Goal: Information Seeking & Learning: Check status

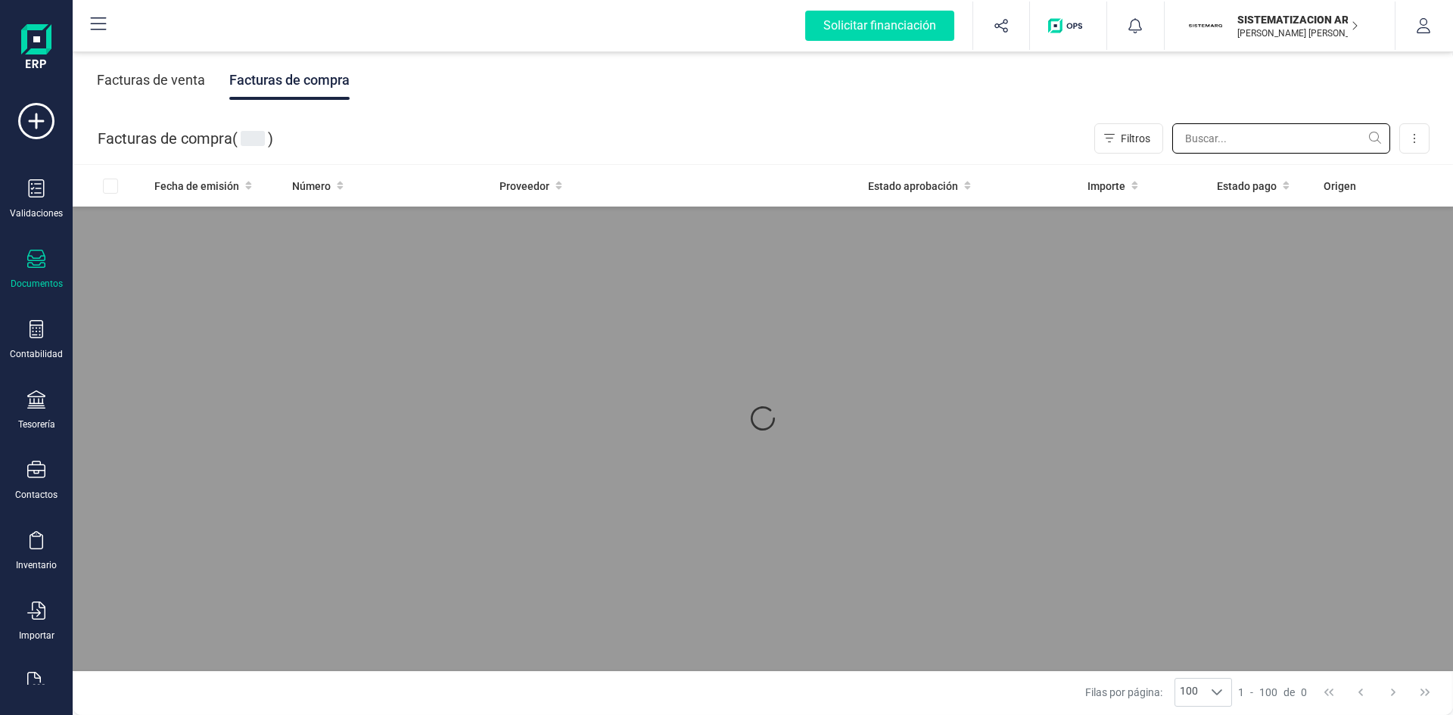
click at [1276, 134] on input "text" at bounding box center [1281, 138] width 218 height 30
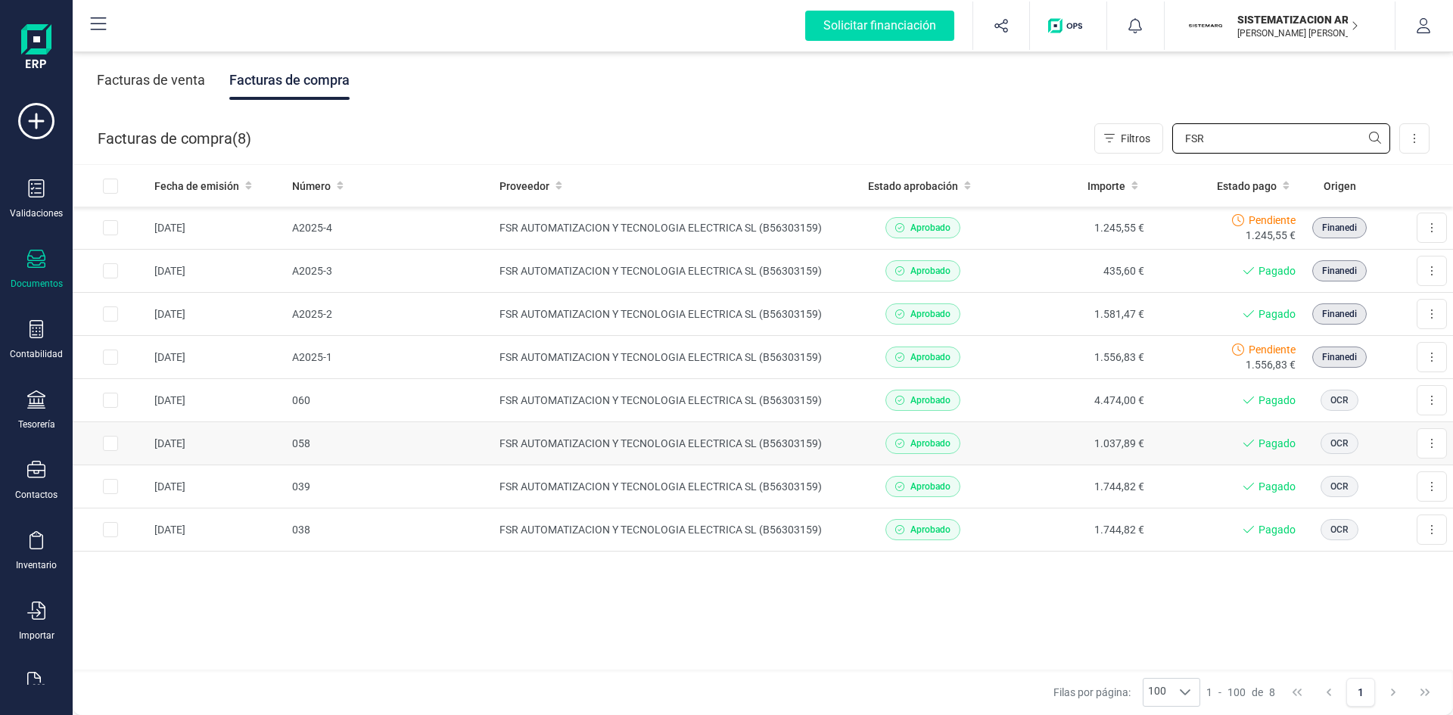
type input "FSR"
click at [40, 671] on div "Validaciones Documentos Documentos Presupuestos Pedidos Albaranes Facturas Fact…" at bounding box center [36, 413] width 61 height 621
click at [32, 679] on icon at bounding box center [36, 681] width 18 height 18
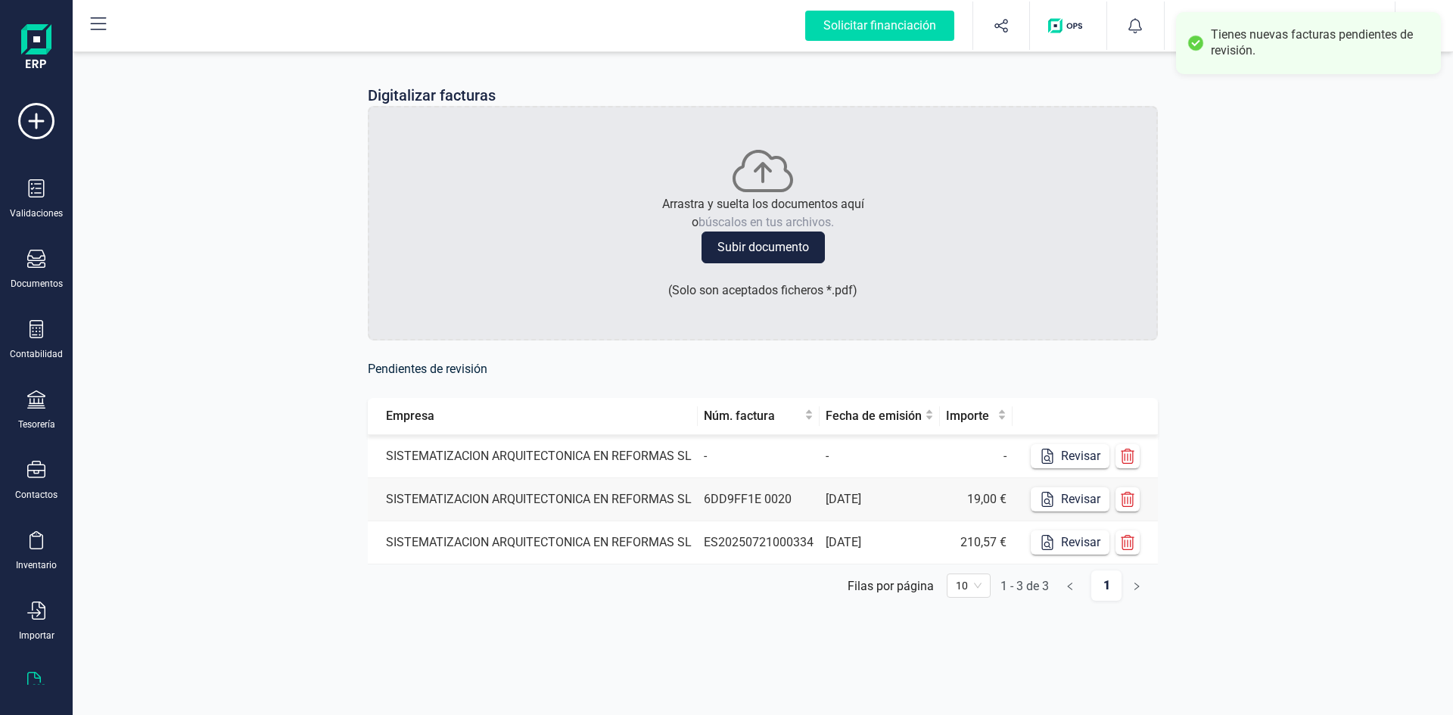
click at [890, 498] on td "14/09/2025" at bounding box center [879, 499] width 120 height 43
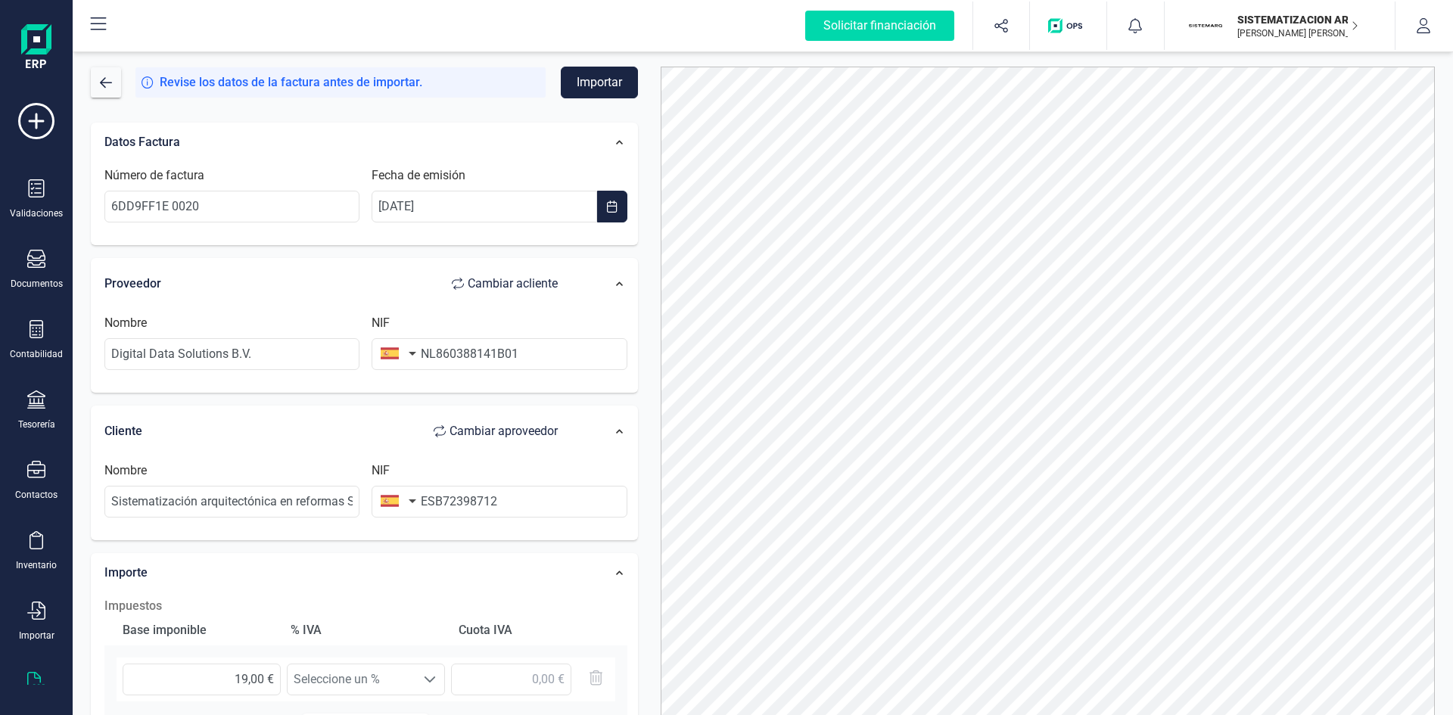
click at [412, 356] on button "button" at bounding box center [395, 353] width 48 height 30
click at [440, 401] on input "text" at bounding box center [480, 397] width 201 height 32
type input "pa"
click at [453, 452] on span "Países Bajos" at bounding box center [455, 455] width 122 height 18
drag, startPoint x: 453, startPoint y: 452, endPoint x: 292, endPoint y: 430, distance: 162.5
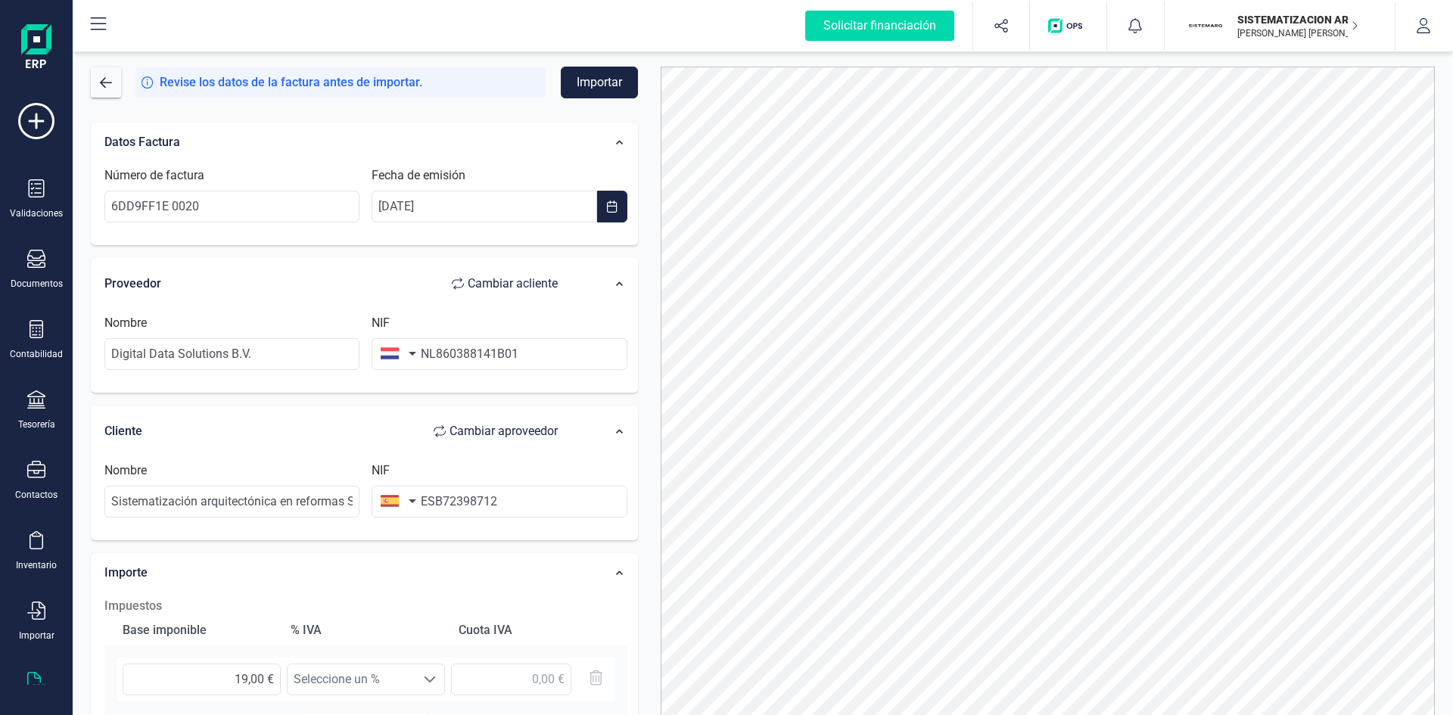
click at [292, 430] on div "Cliente Cambiar a proveedor" at bounding box center [338, 431] width 483 height 45
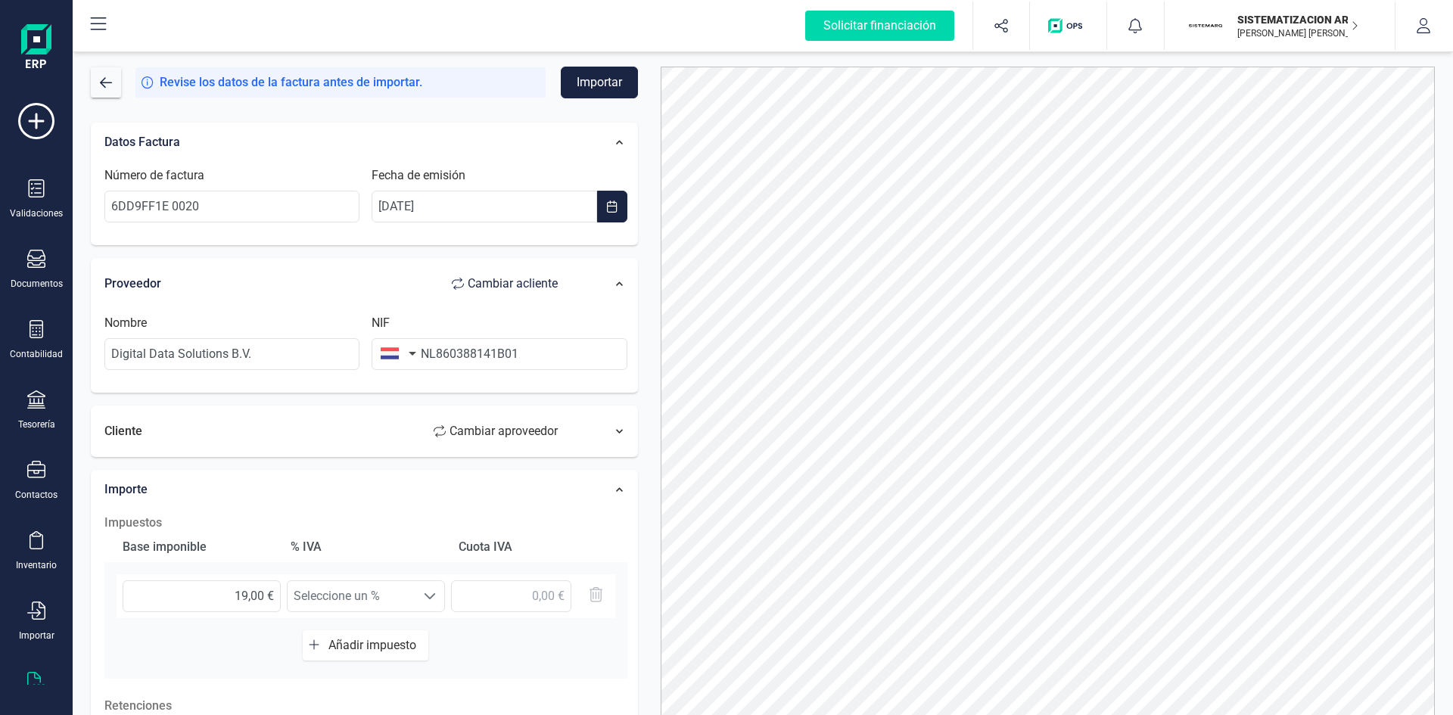
click at [418, 423] on button "Cambiar a proveedor" at bounding box center [495, 431] width 154 height 30
click at [489, 421] on button "Cambiar a proveedor" at bounding box center [495, 431] width 154 height 30
type input "NL860388141B01"
click at [623, 443] on div "Cliente Cambiar a proveedor" at bounding box center [366, 431] width 538 height 45
click at [617, 427] on icon at bounding box center [620, 431] width 8 height 8
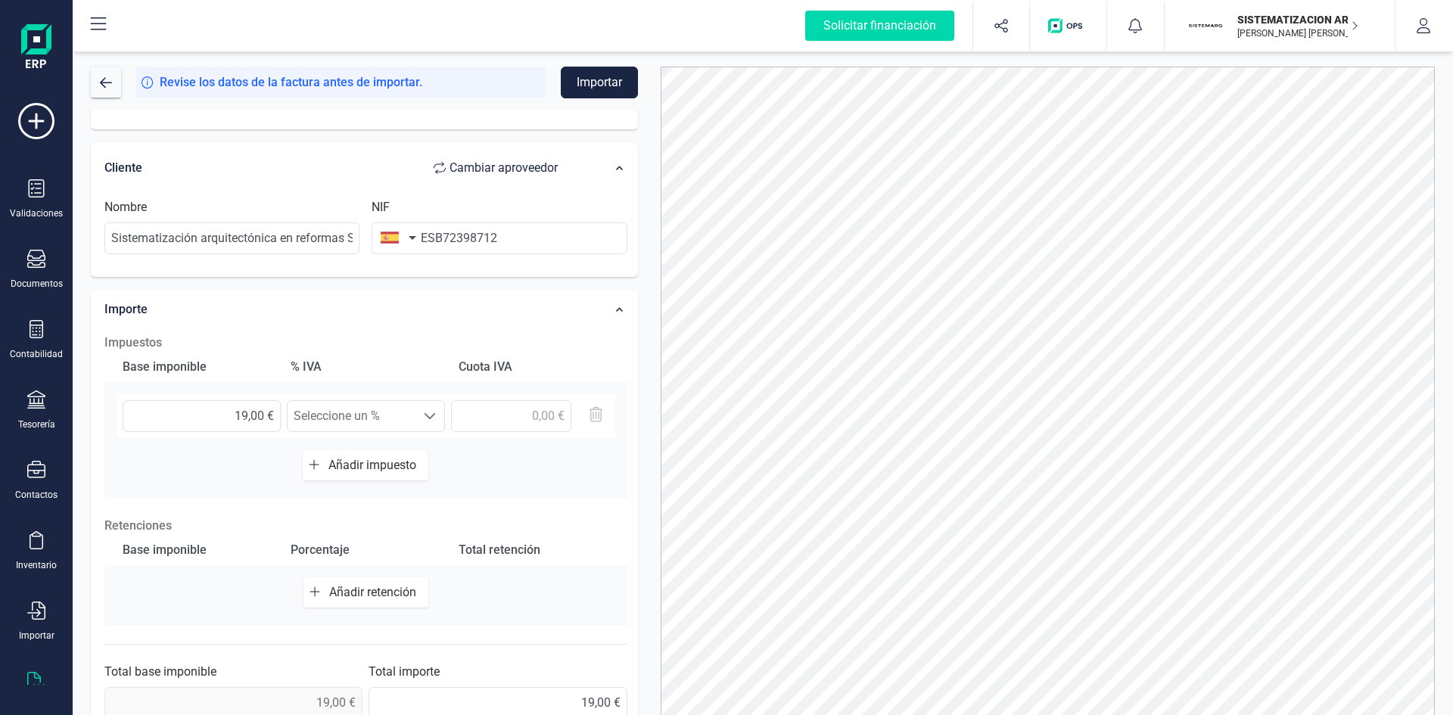
scroll to position [264, 0]
click at [508, 418] on input "text" at bounding box center [511, 415] width 120 height 32
click at [425, 415] on span at bounding box center [430, 415] width 12 height 12
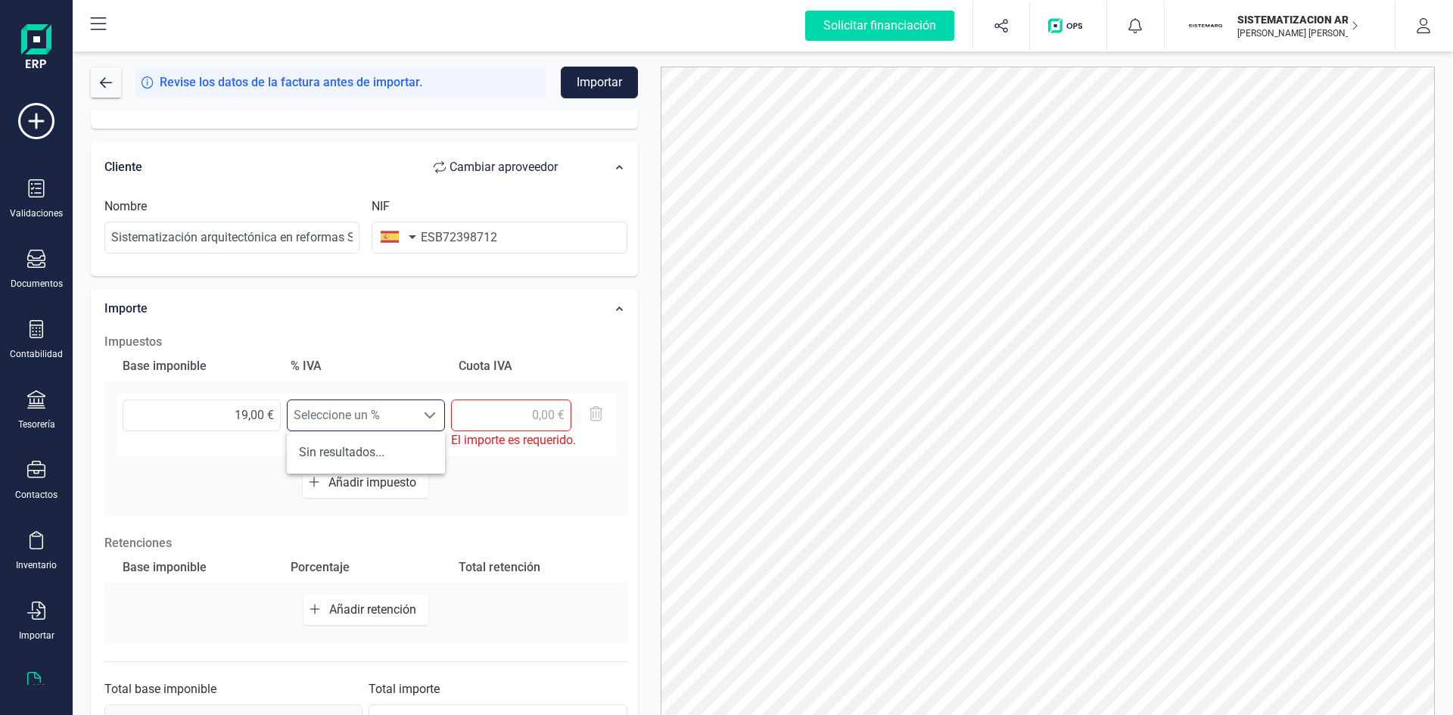
scroll to position [9, 67]
click at [396, 449] on li "Sin resultados..." at bounding box center [366, 452] width 158 height 30
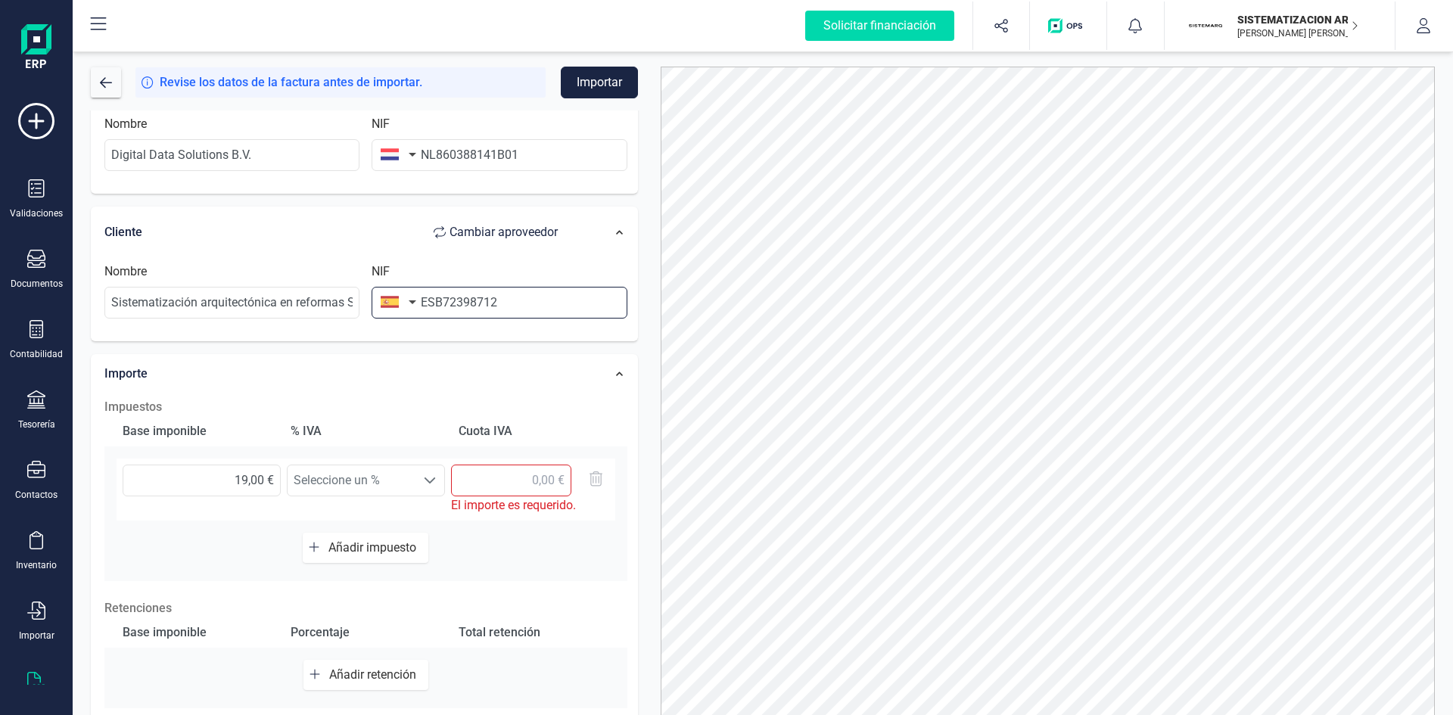
click at [435, 301] on input "ESB72398712" at bounding box center [498, 303] width 255 height 32
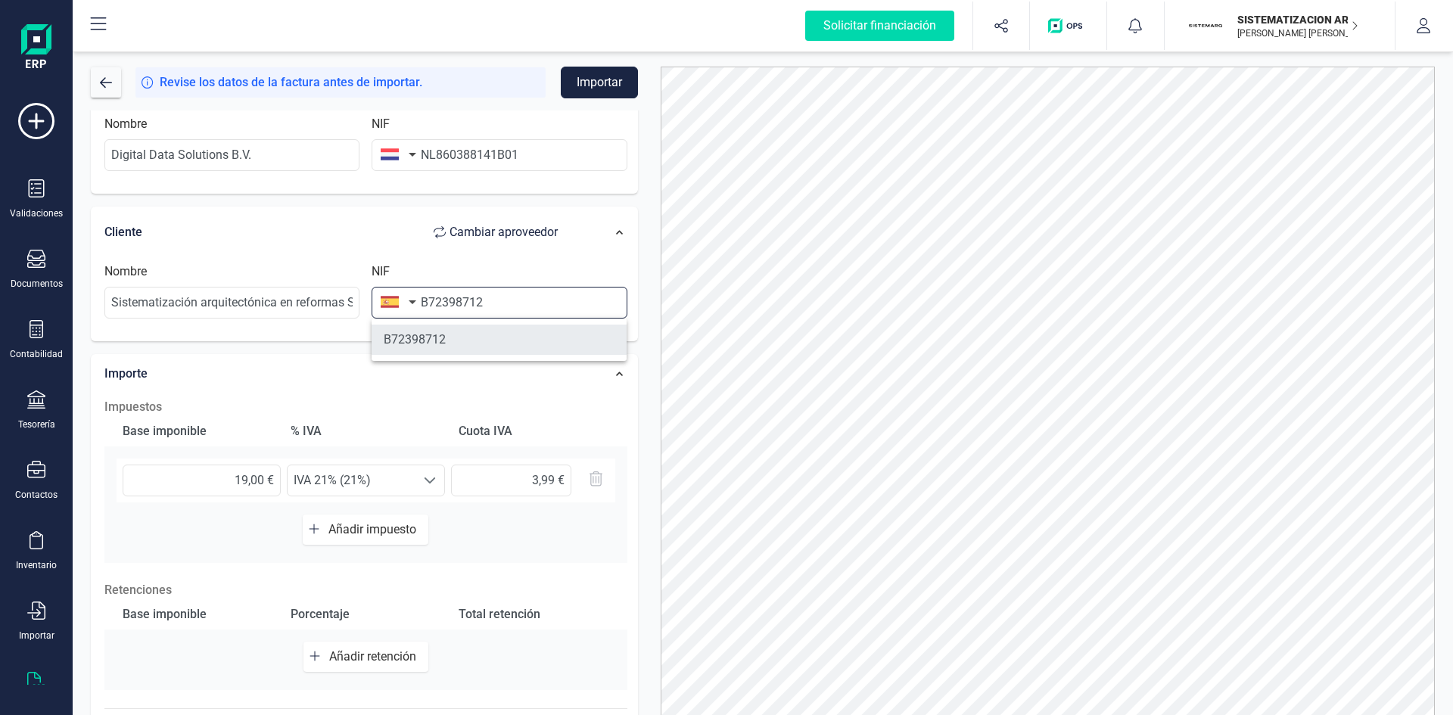
type input "B72398712"
click at [427, 340] on li "B72398712" at bounding box center [498, 340] width 255 height 30
type input "SISTEMATIZACION ARQUITECTONICA EN REFORMAS SL"
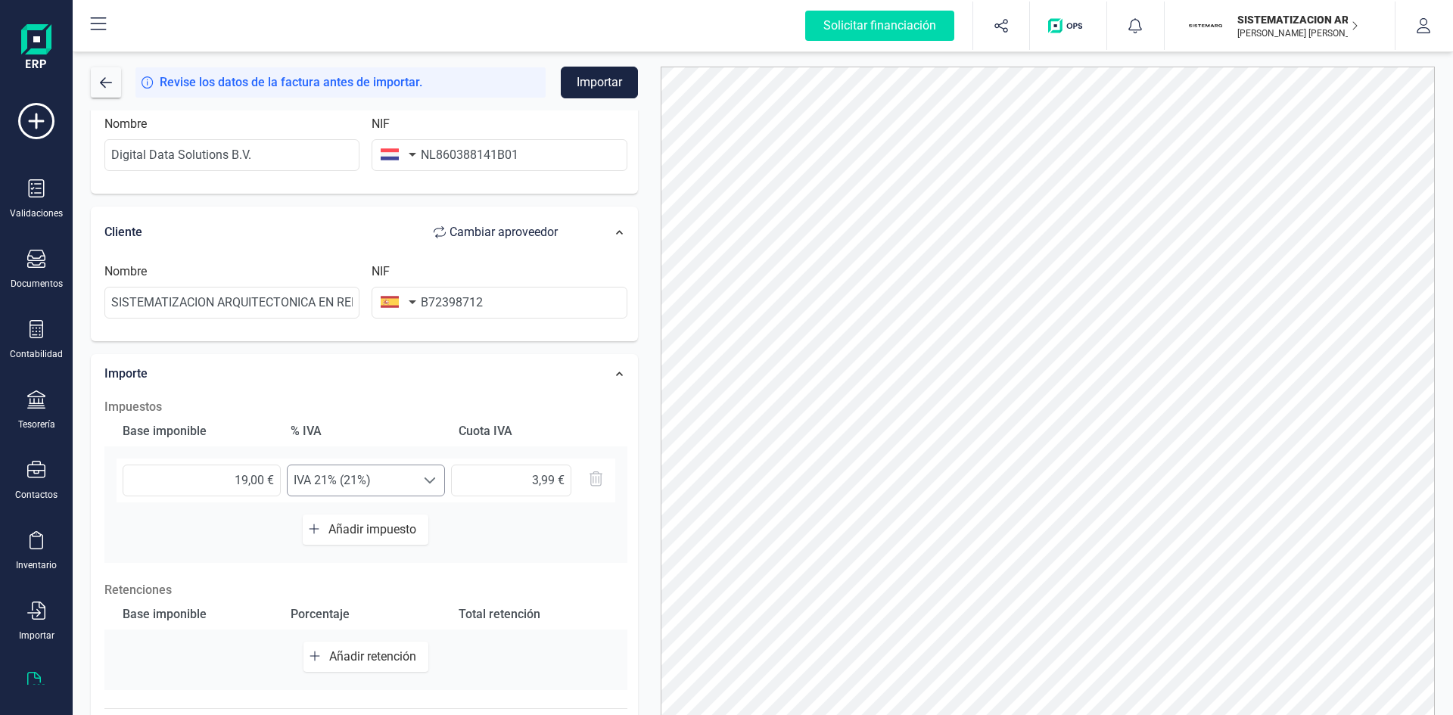
click at [422, 484] on div at bounding box center [429, 480] width 29 height 30
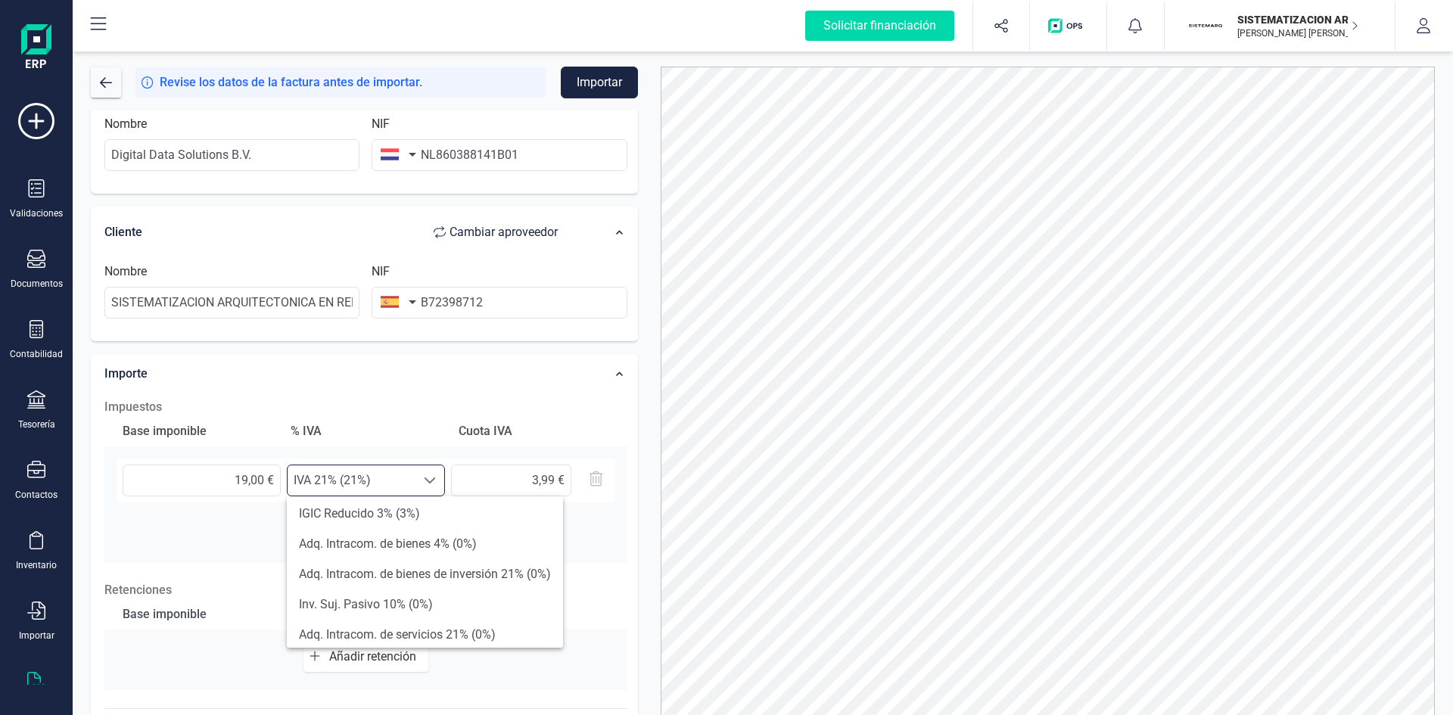
scroll to position [250, 0]
click at [474, 640] on li "Adq. Intracom. de servicios 21% (0%)" at bounding box center [425, 630] width 276 height 30
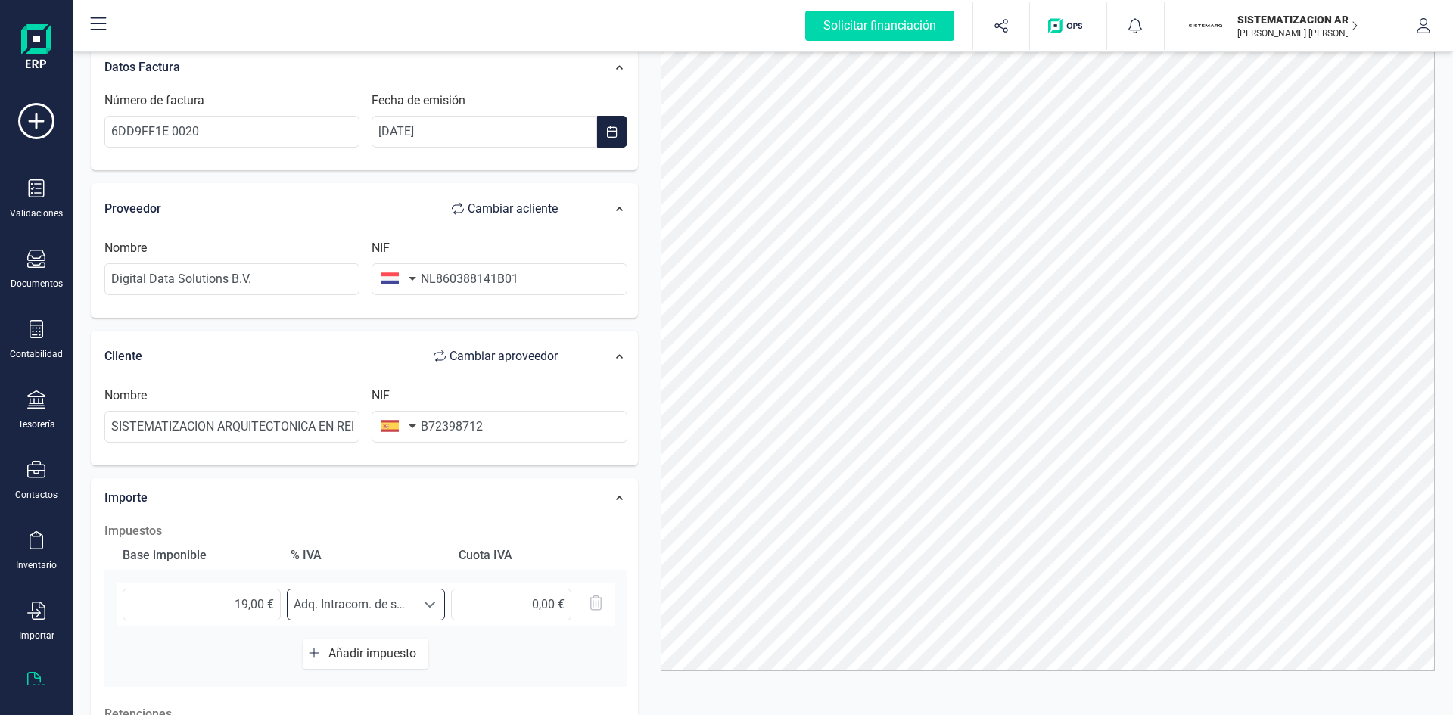
scroll to position [0, 0]
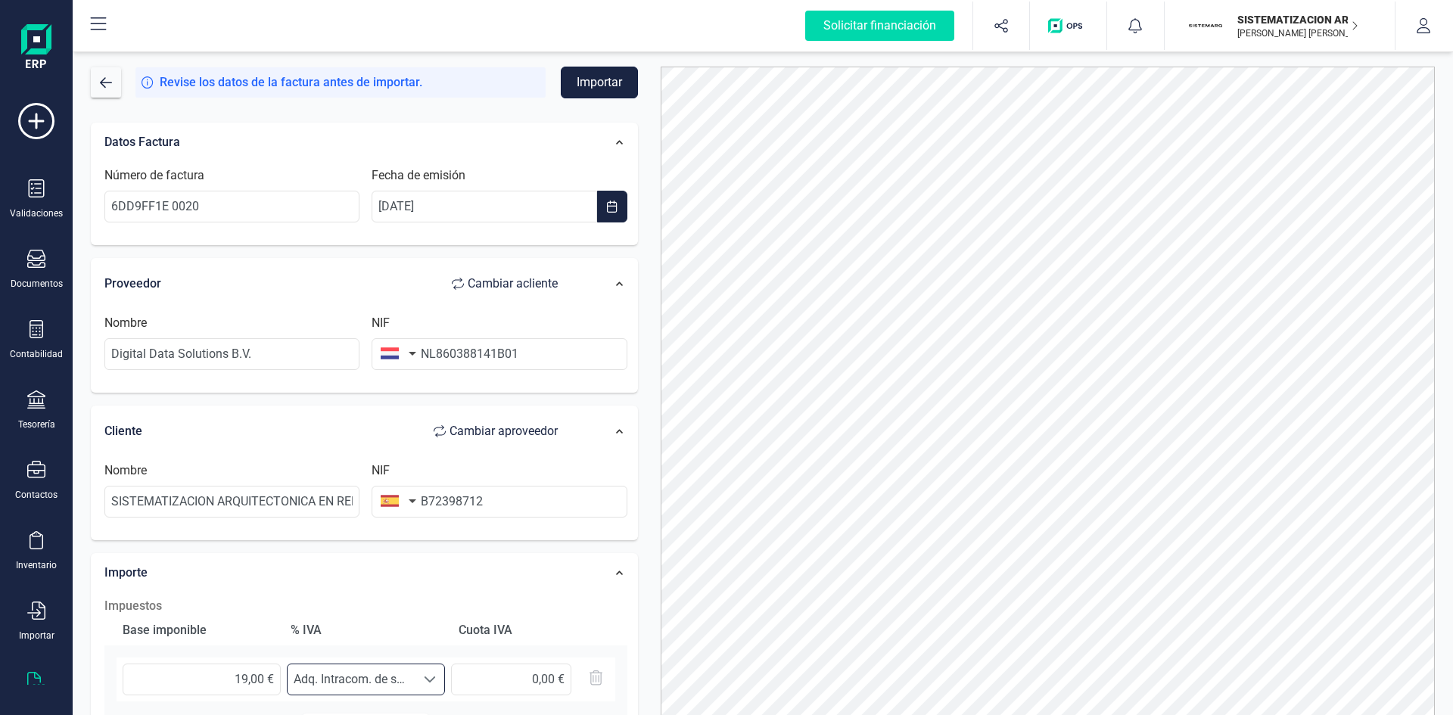
click at [580, 89] on button "Importar" at bounding box center [599, 83] width 77 height 32
drag, startPoint x: 437, startPoint y: 350, endPoint x: 408, endPoint y: 353, distance: 29.6
click at [408, 353] on div "NIF NL860388141B01" at bounding box center [498, 342] width 267 height 56
type input "860388141B01"
click at [587, 92] on button "Importar" at bounding box center [599, 83] width 77 height 32
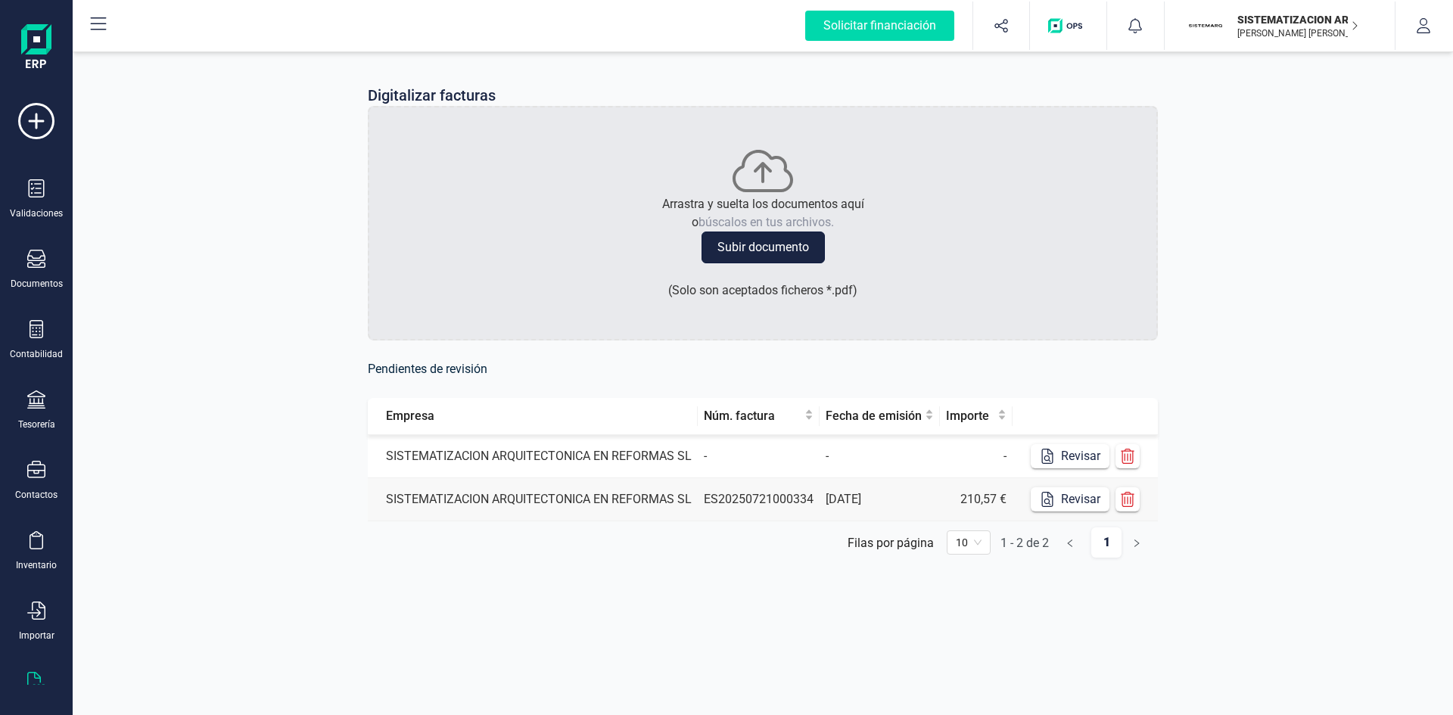
click at [803, 249] on button "Subir documento" at bounding box center [762, 248] width 123 height 32
click at [901, 458] on td "-" at bounding box center [879, 456] width 120 height 43
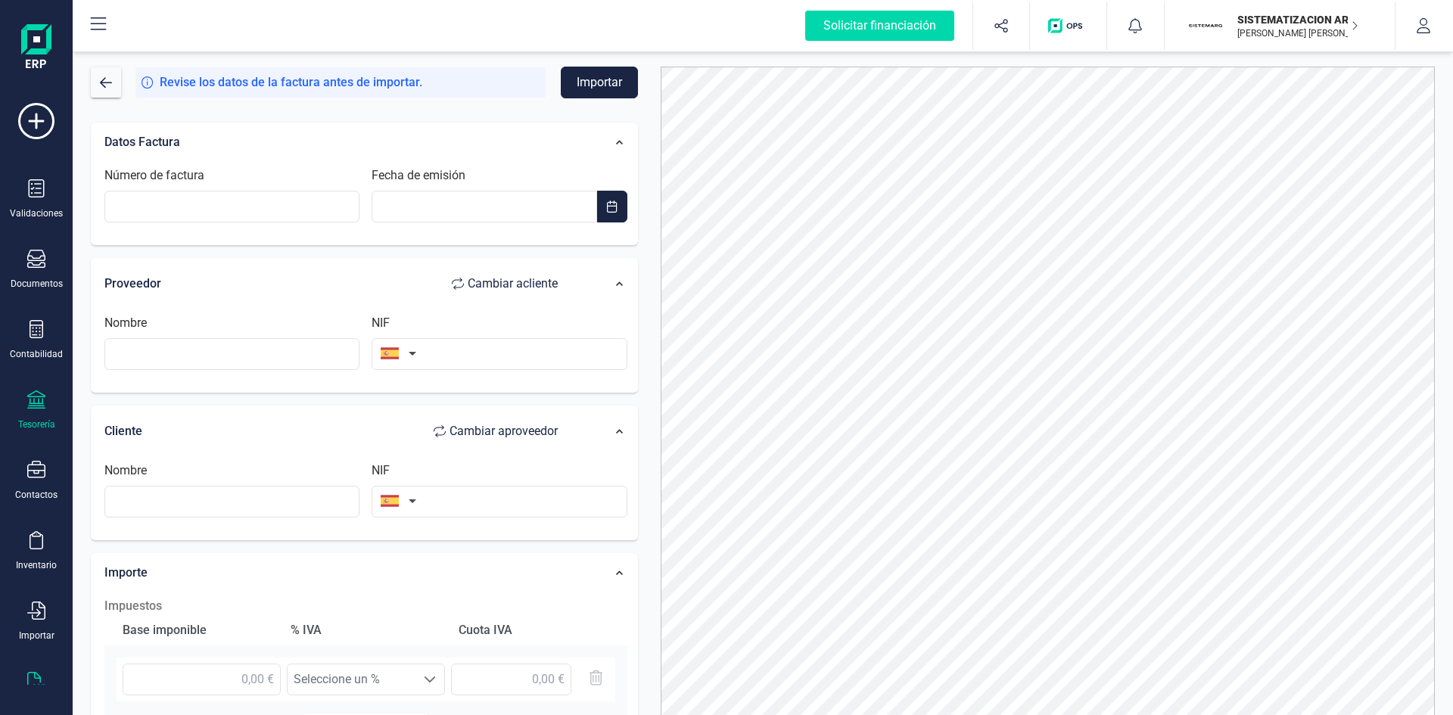
click at [30, 411] on div at bounding box center [36, 401] width 18 height 22
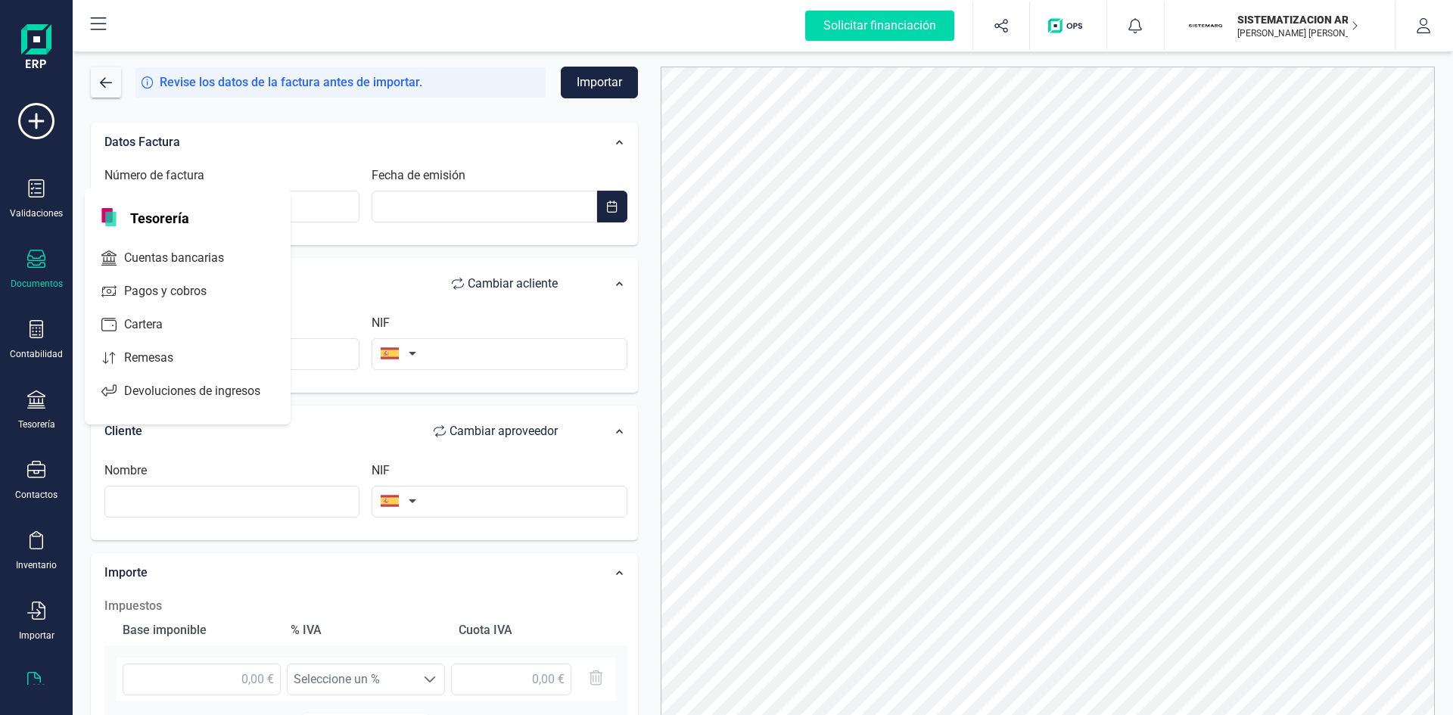
click at [35, 260] on icon at bounding box center [36, 259] width 18 height 18
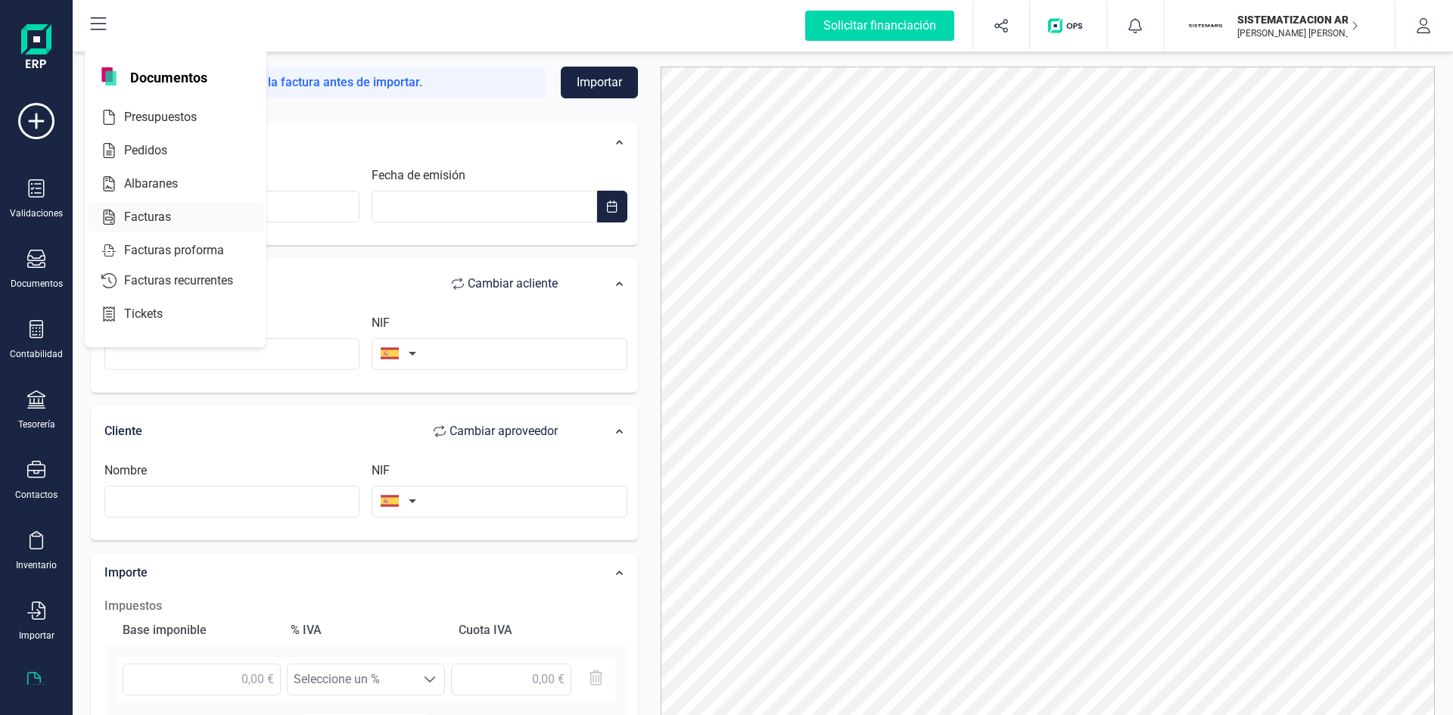
click at [160, 215] on span "Facturas" at bounding box center [158, 217] width 80 height 18
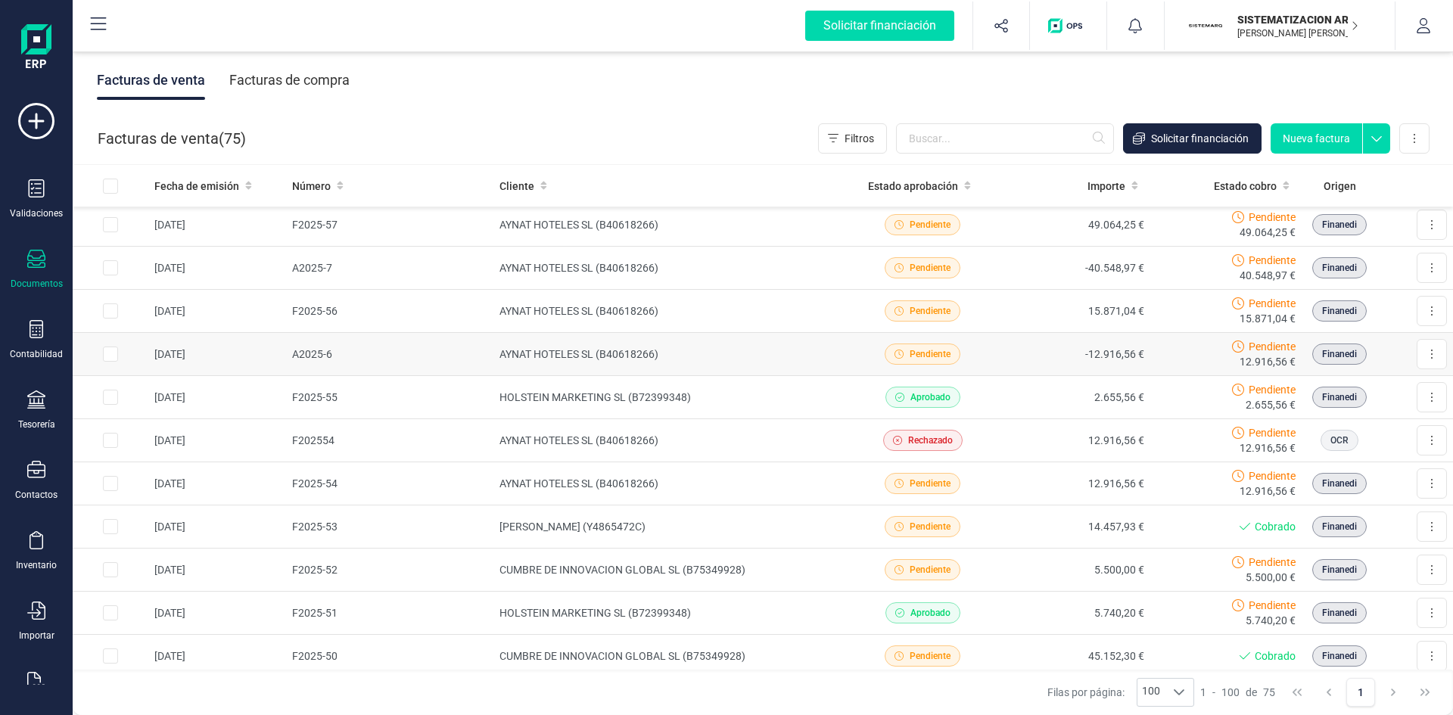
scroll to position [176, 0]
click at [953, 151] on input "text" at bounding box center [1005, 138] width 218 height 30
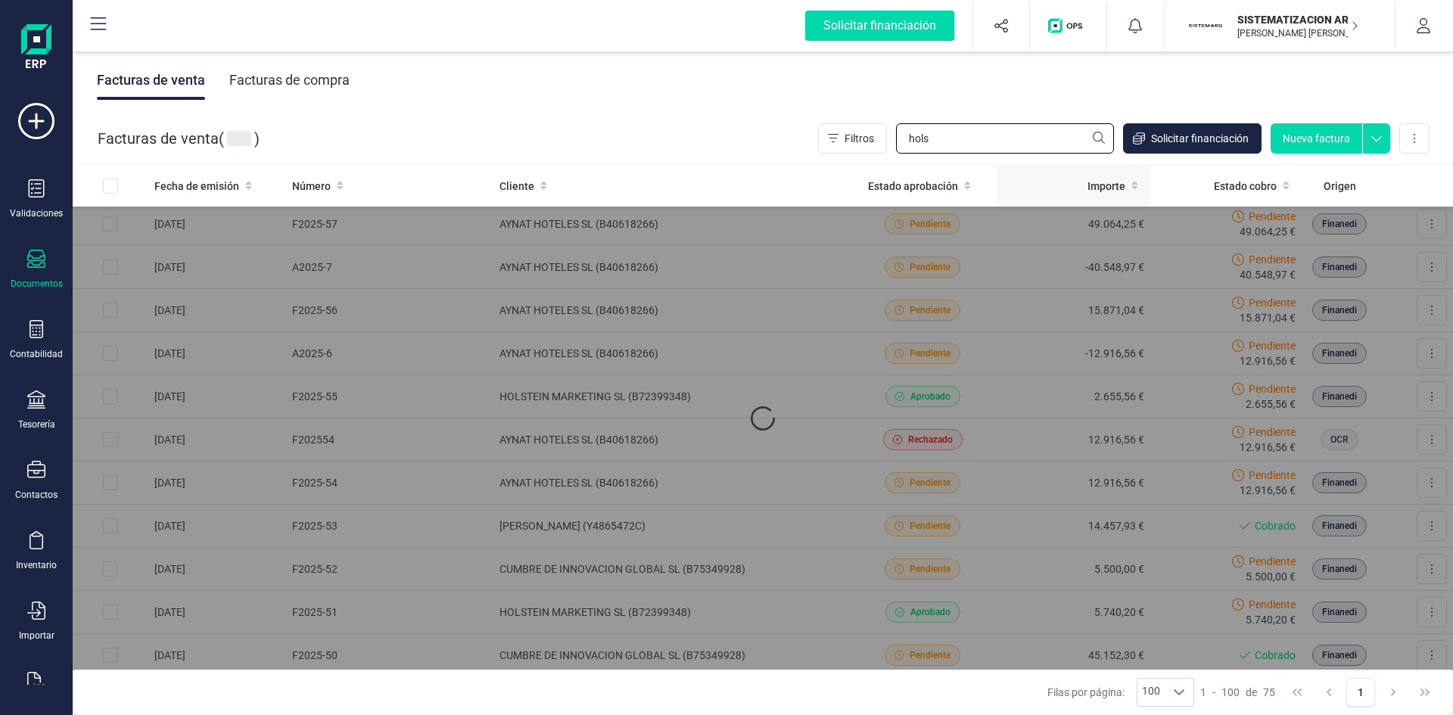
scroll to position [0, 0]
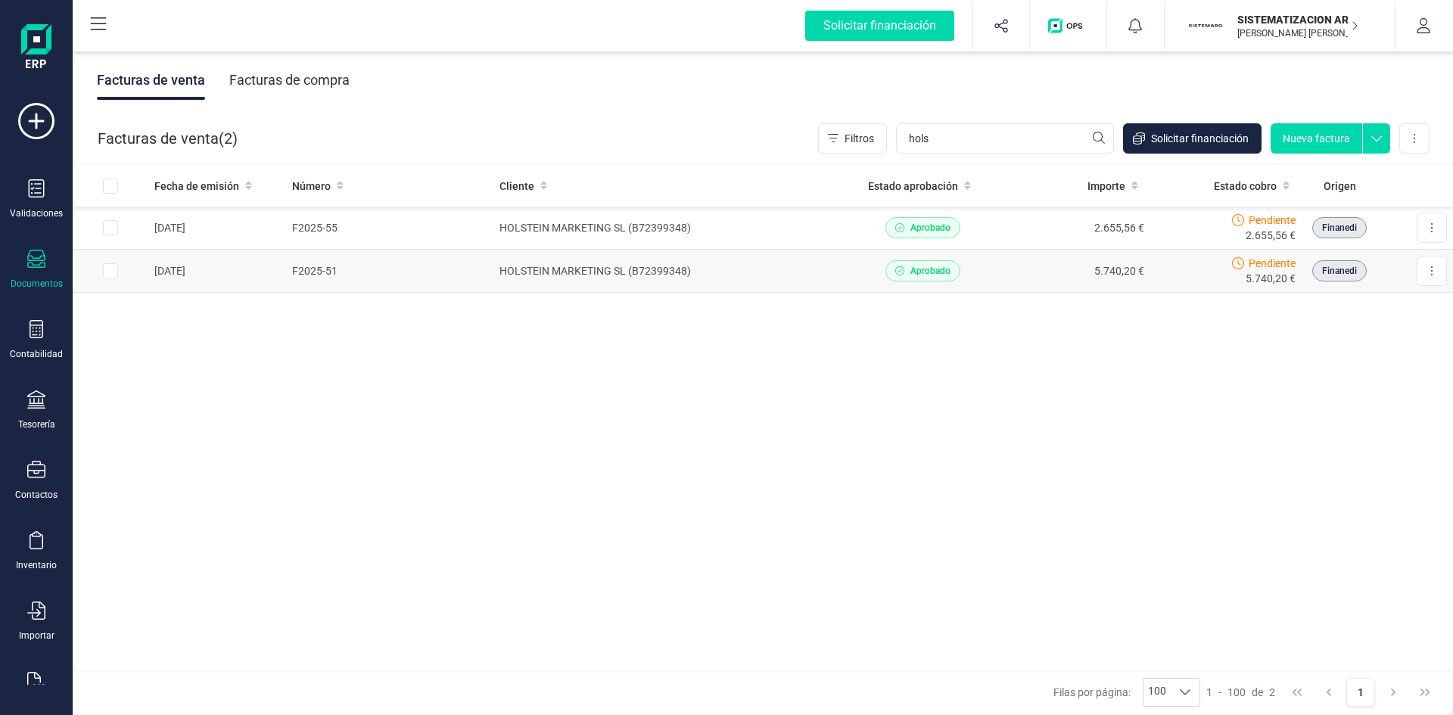
click at [757, 275] on td "HOLSTEIN MARKETING SL (B72399348)" at bounding box center [669, 271] width 353 height 43
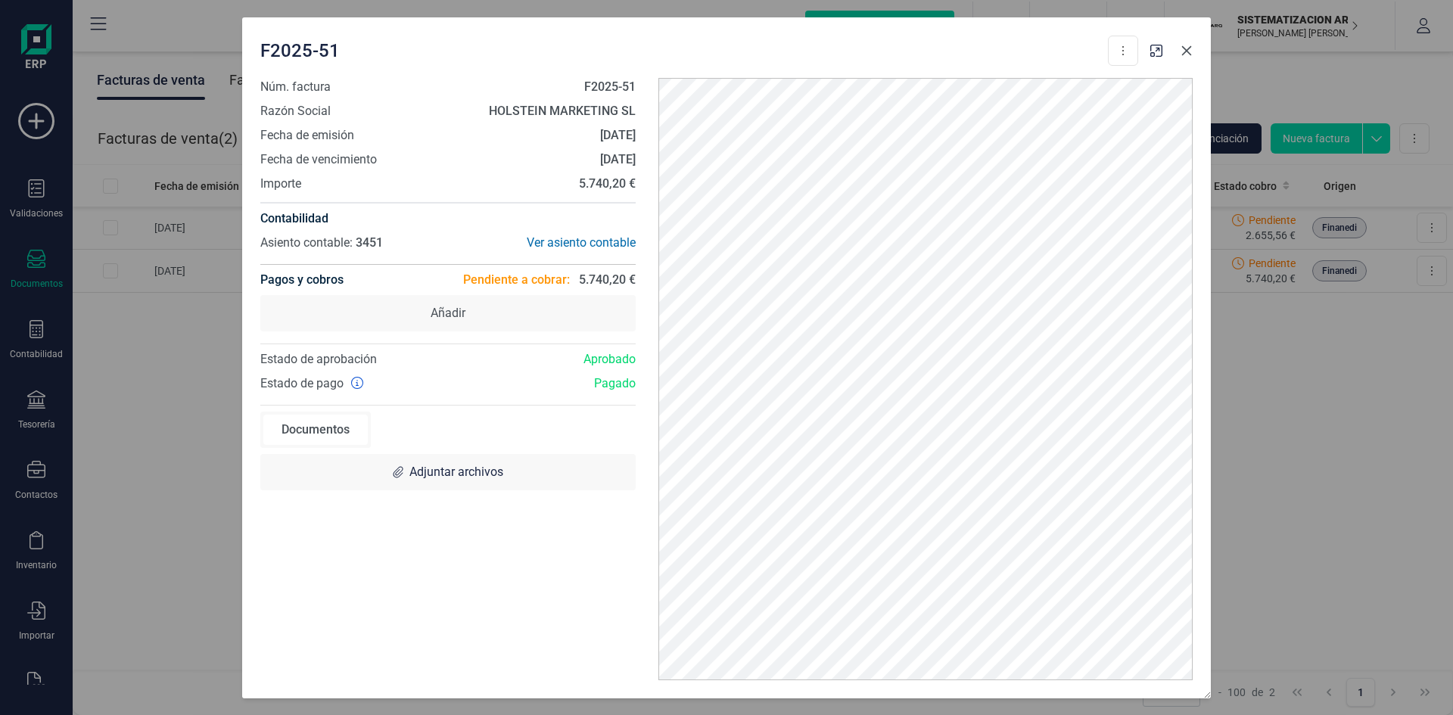
click at [1192, 59] on button "button" at bounding box center [1186, 51] width 24 height 24
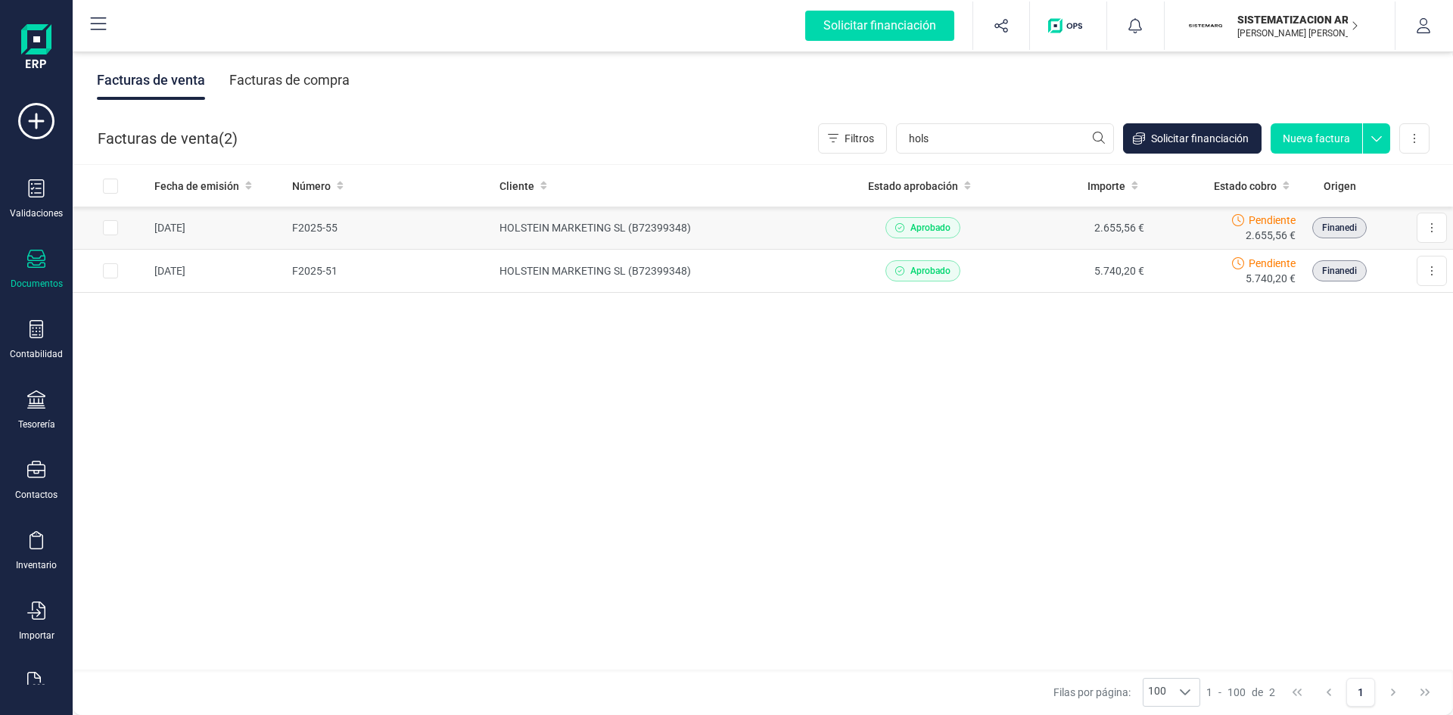
drag, startPoint x: 1186, startPoint y: 48, endPoint x: 1090, endPoint y: 239, distance: 213.8
click at [1081, 224] on div "Solicitar financiación Importaciones completadas 0 / 0 SISTEMATIZACION ARQUITEC…" at bounding box center [763, 357] width 1380 height 715
click at [1090, 239] on td "2.655,56 €" at bounding box center [1074, 228] width 152 height 43
click at [1050, 230] on td "2.655,56 €" at bounding box center [1074, 228] width 152 height 43
click at [807, 233] on td "HOLSTEIN MARKETING SL (B72399348)" at bounding box center [669, 228] width 353 height 43
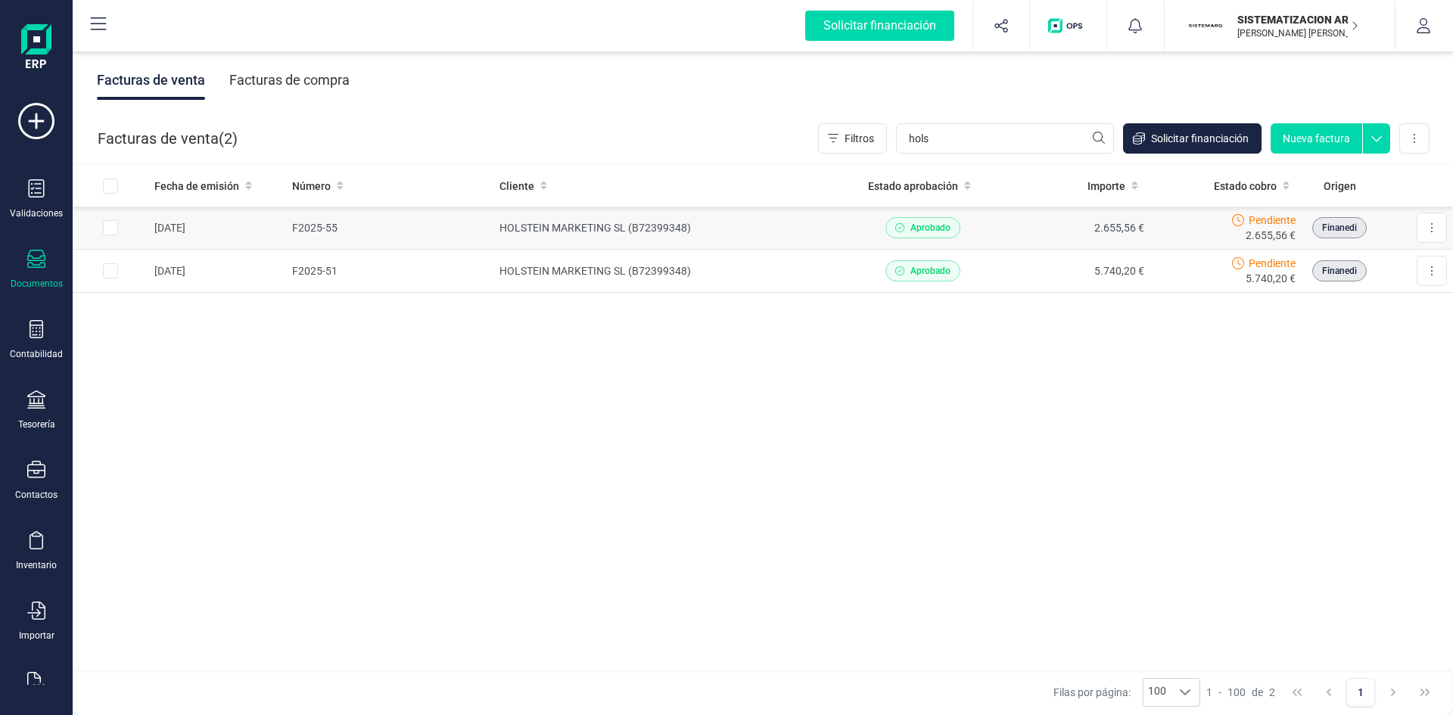
click at [1117, 222] on td "2.655,56 €" at bounding box center [1074, 228] width 152 height 43
click at [424, 216] on td "F2025-55" at bounding box center [389, 228] width 207 height 43
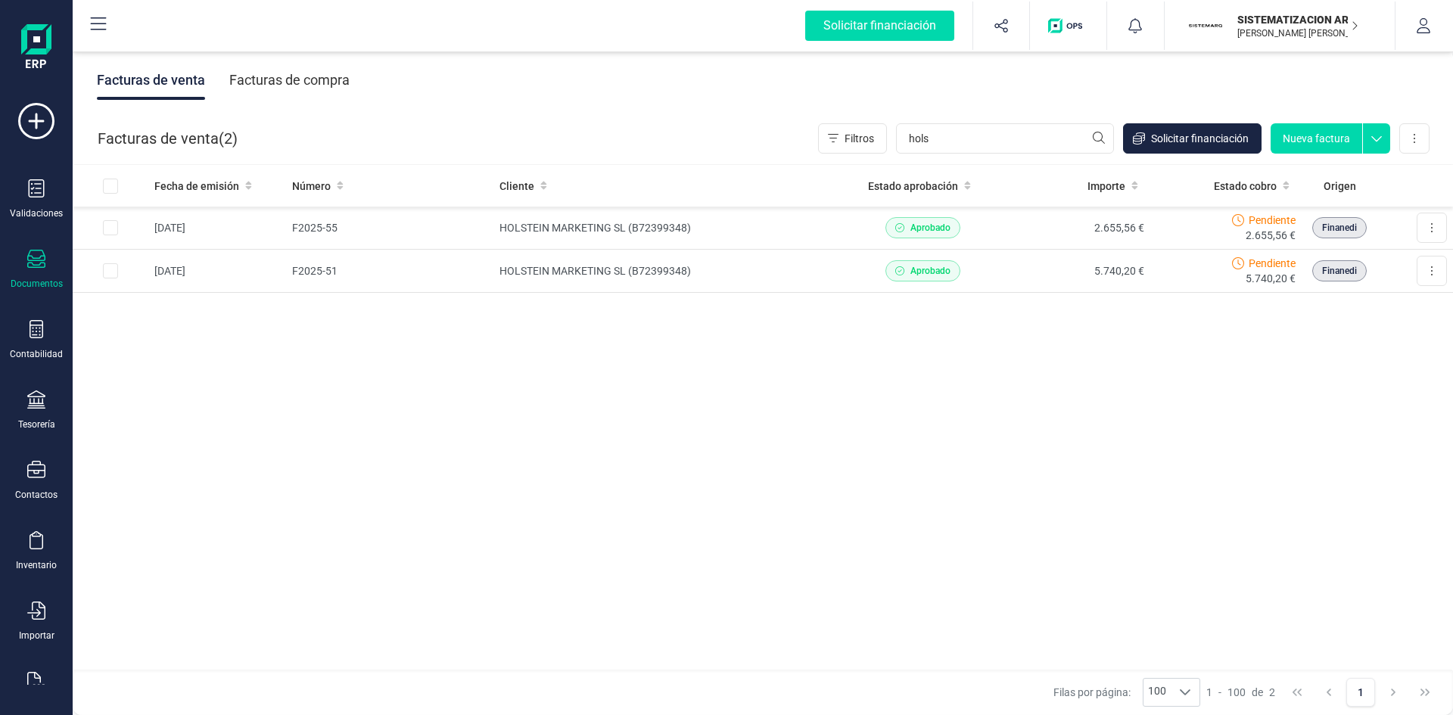
click at [676, 408] on div "Fecha de emisión Número Cliente Estado aprobación Importe Estado cobro Origen 1…" at bounding box center [763, 418] width 1380 height 506
click at [800, 235] on td "HOLSTEIN MARKETING SL (B72399348)" at bounding box center [669, 228] width 353 height 43
click at [532, 223] on td "HOLSTEIN MARKETING SL (B72399348)" at bounding box center [669, 228] width 353 height 43
click at [1065, 232] on td "2.655,56 €" at bounding box center [1074, 228] width 152 height 43
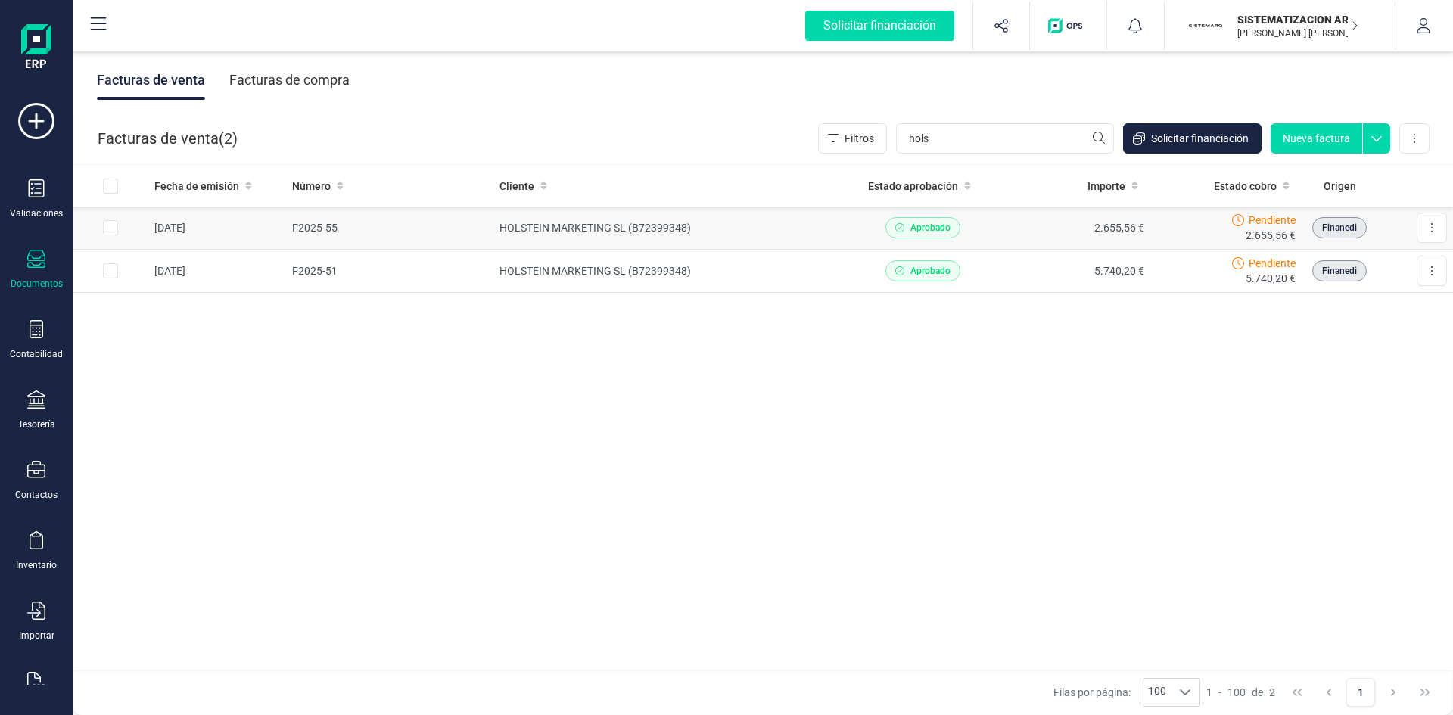
click at [1065, 232] on td "2.655,56 €" at bounding box center [1074, 228] width 152 height 43
click at [1415, 226] on td "Descargar documento Crear factura rectificativa Marcar como cobrada" at bounding box center [1415, 228] width 76 height 42
click at [1431, 225] on icon at bounding box center [1432, 227] width 2 height 9
click at [1204, 250] on td "Pendiente 5.740,20 €" at bounding box center [1225, 271] width 151 height 43
click at [1171, 227] on div "Pendiente 2.655,56 €" at bounding box center [1225, 228] width 139 height 30
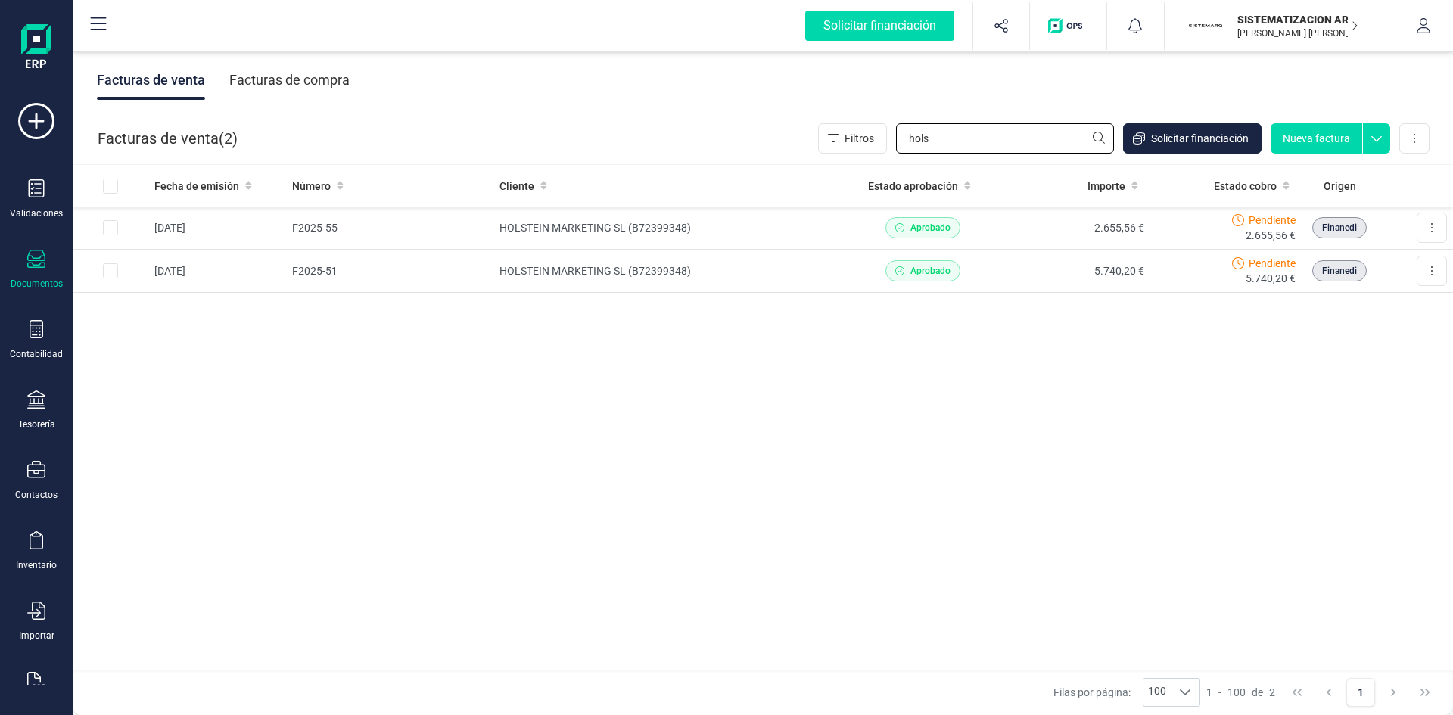
click at [965, 139] on input "hols" at bounding box center [1005, 138] width 218 height 30
click at [1035, 221] on td "2.655,56 €" at bounding box center [1074, 228] width 152 height 43
click at [794, 213] on td "HOLSTEIN MARKETING SL (B72399348)" at bounding box center [669, 228] width 353 height 43
click at [1433, 236] on button at bounding box center [1431, 228] width 30 height 30
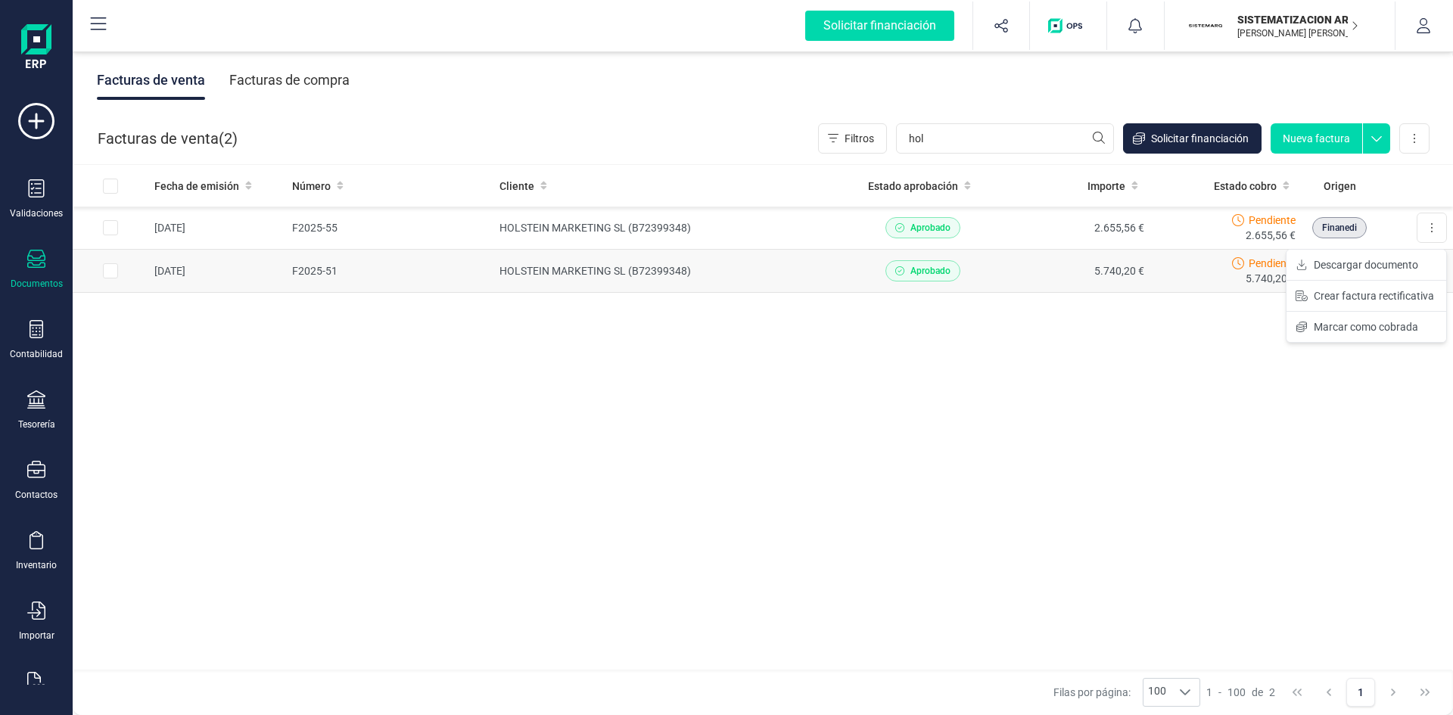
click at [1372, 254] on button "Descargar documento" at bounding box center [1366, 265] width 160 height 30
click at [1368, 259] on td "Finanedi" at bounding box center [1339, 271] width 76 height 43
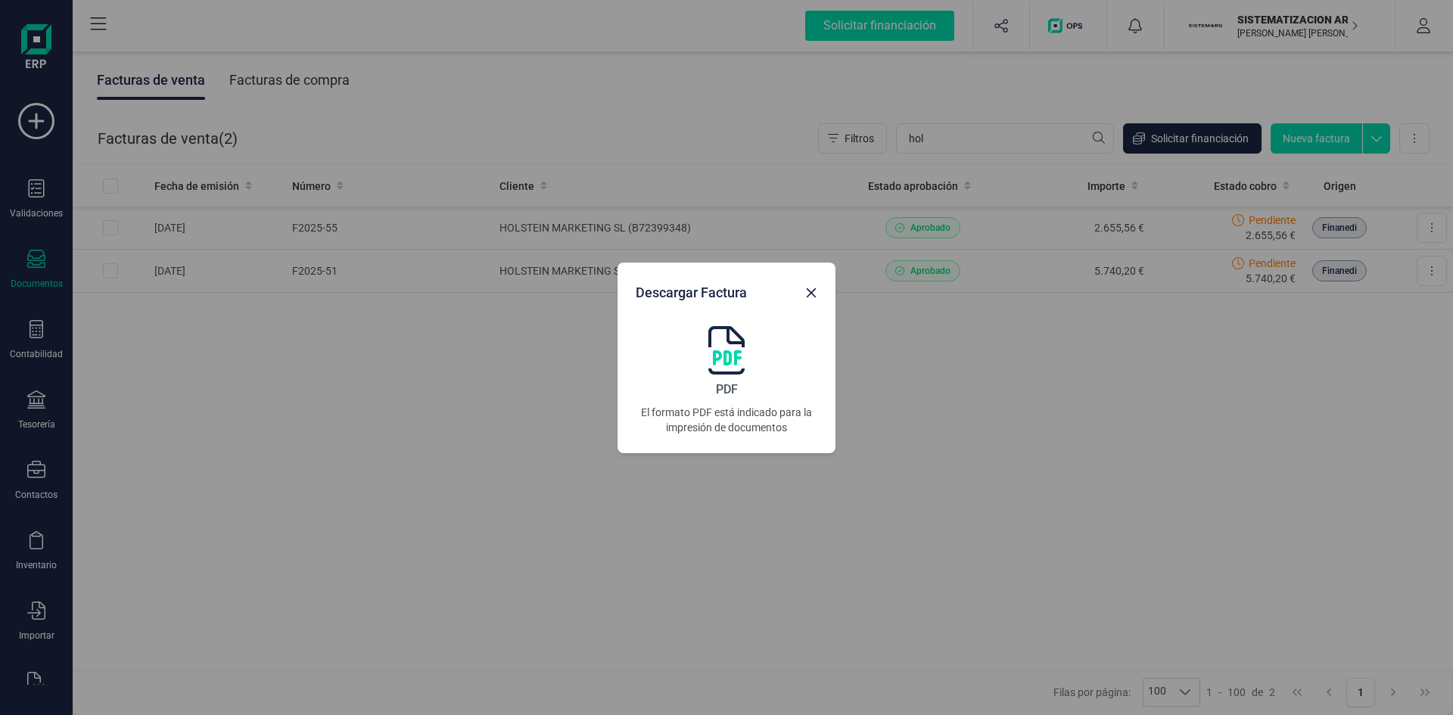
click at [719, 362] on img at bounding box center [726, 350] width 36 height 48
click at [724, 353] on img at bounding box center [726, 350] width 36 height 48
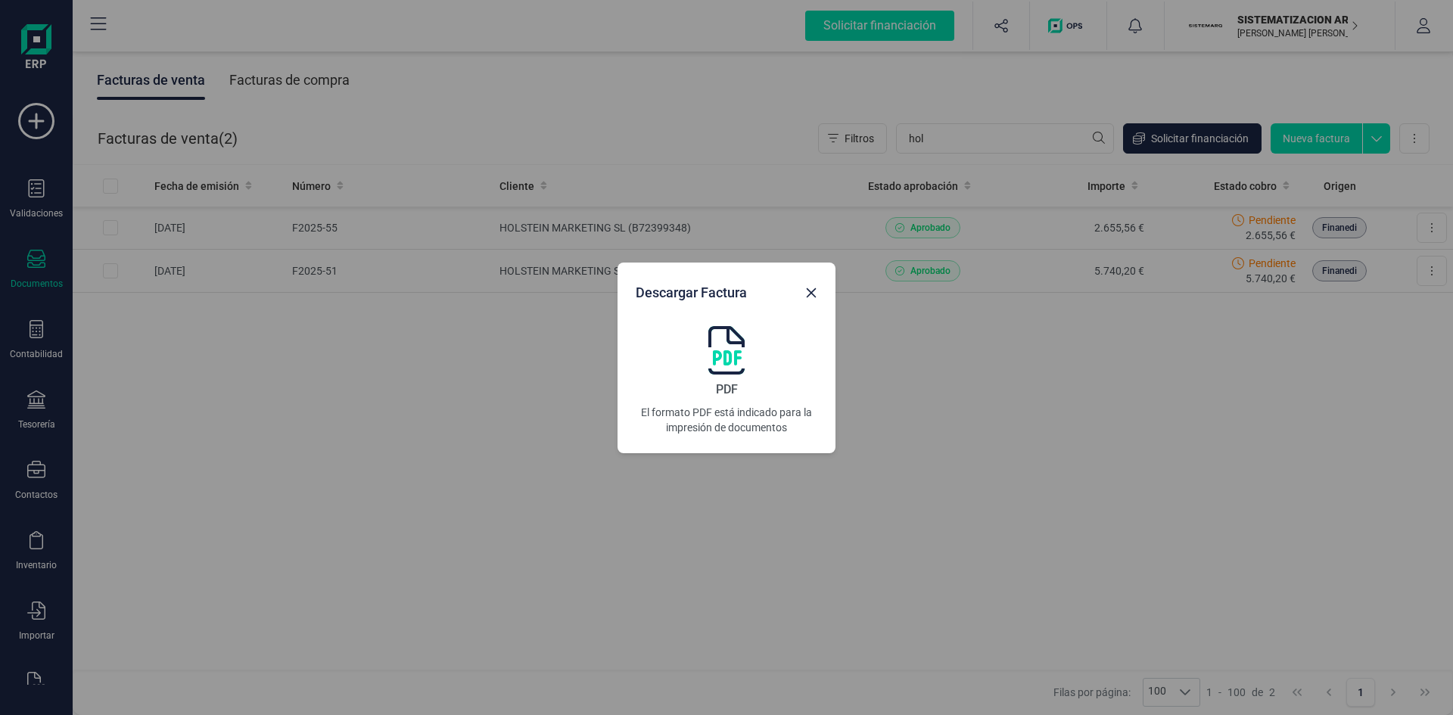
click at [724, 353] on img at bounding box center [726, 350] width 36 height 48
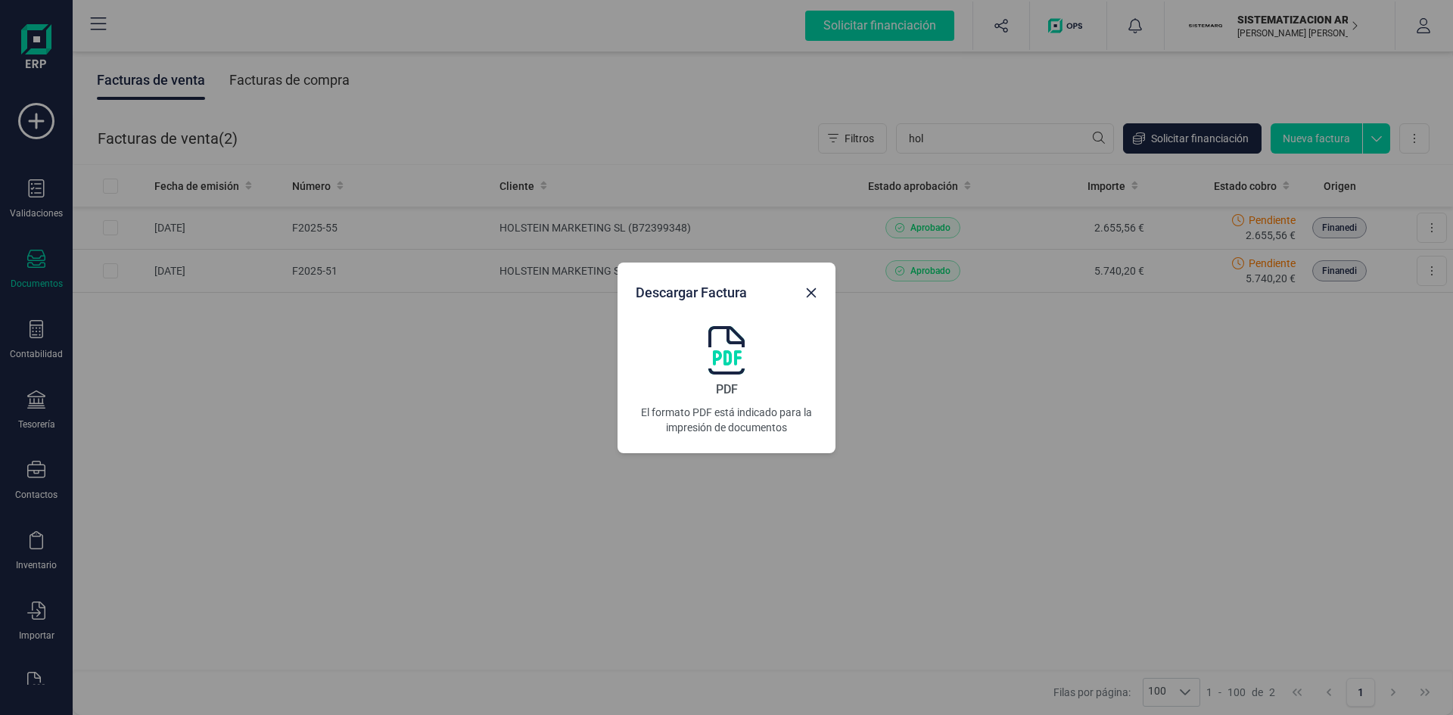
click at [724, 353] on img at bounding box center [726, 350] width 36 height 48
click at [748, 352] on div "PDF El formato PDF está indicado para la impresión de documentos" at bounding box center [727, 380] width 182 height 109
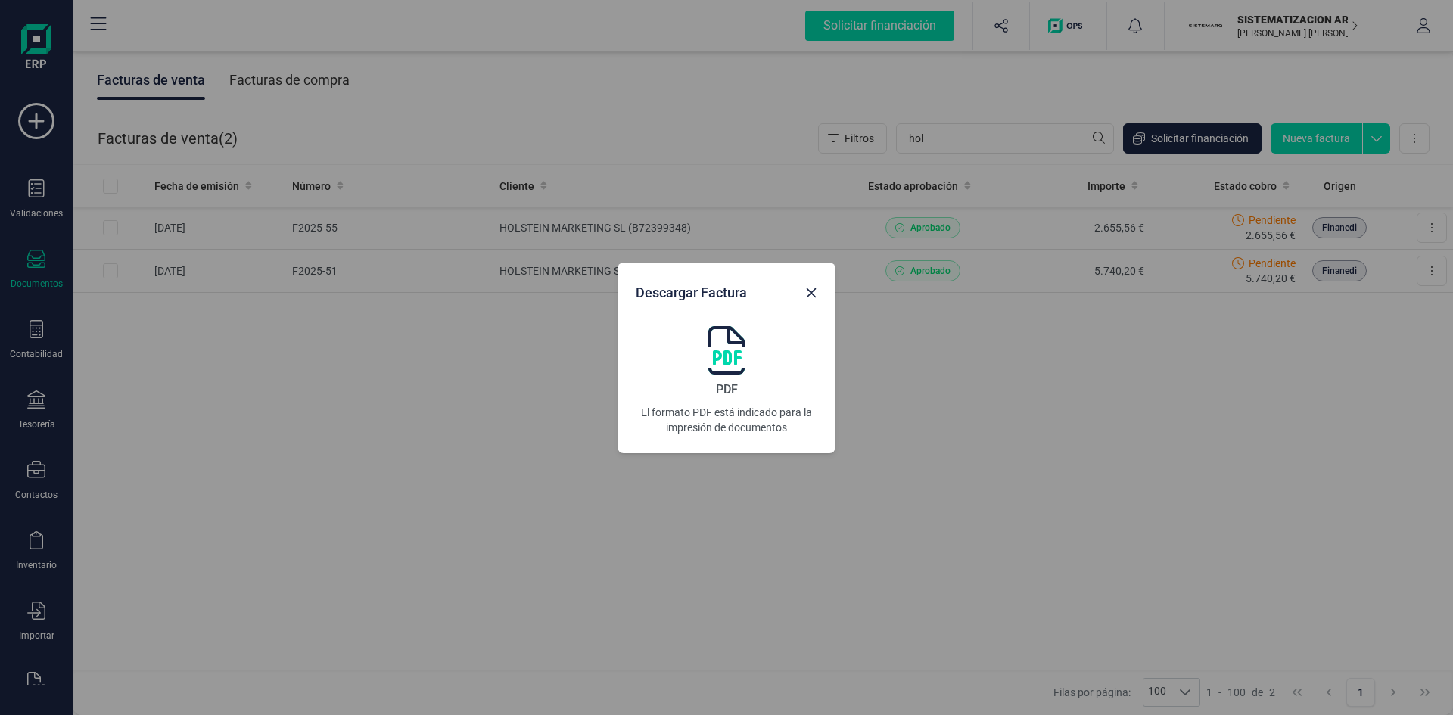
click at [748, 352] on div "PDF El formato PDF está indicado para la impresión de documentos" at bounding box center [727, 380] width 182 height 109
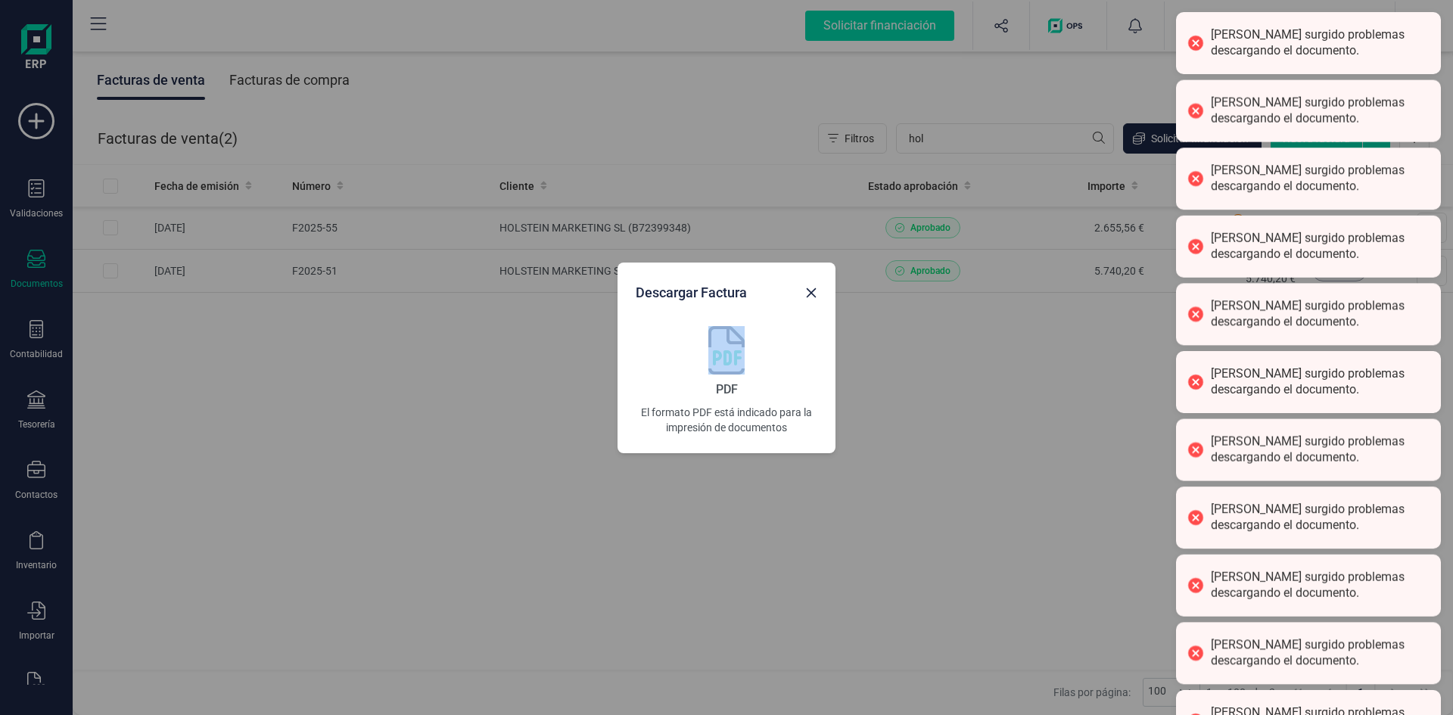
click at [974, 412] on div "Descargar Factura PDF El formato PDF está indicado para la impresión de documen…" at bounding box center [726, 357] width 1453 height 715
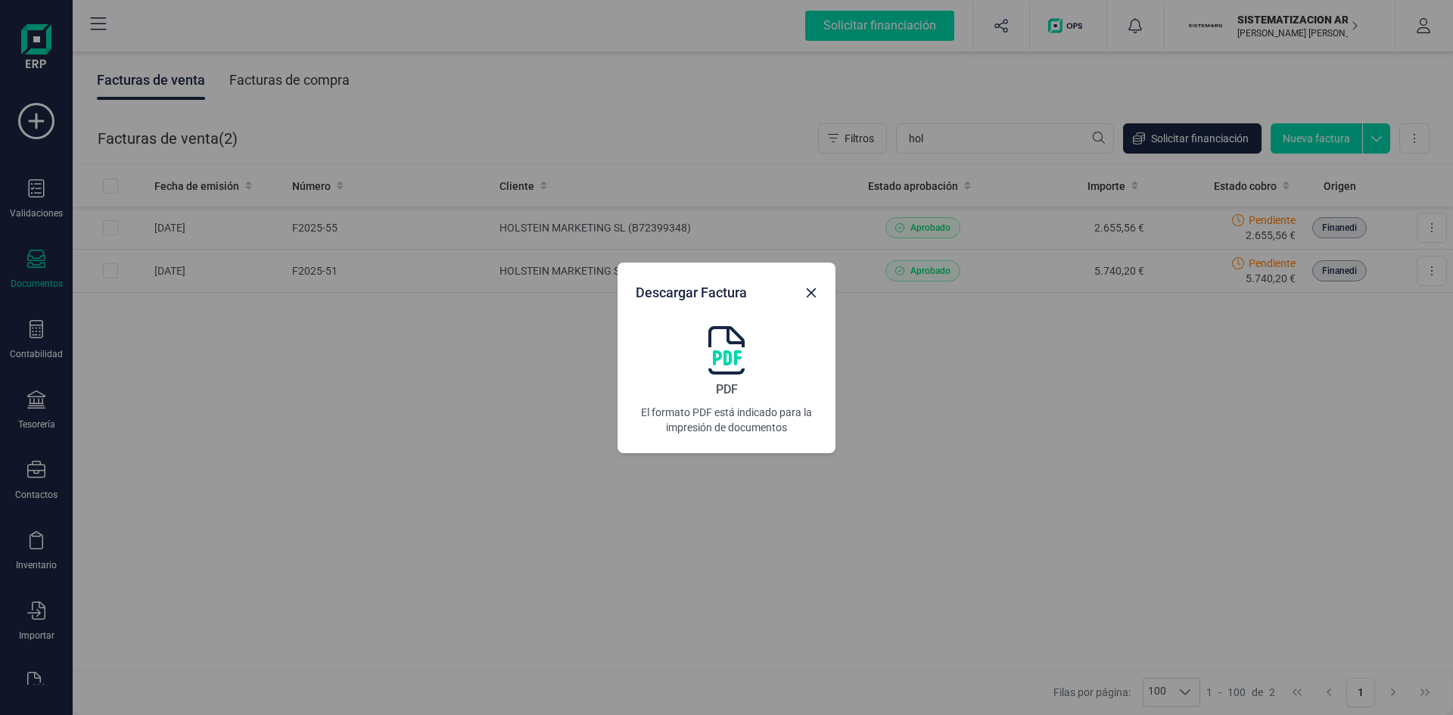
click at [734, 346] on img at bounding box center [726, 350] width 36 height 48
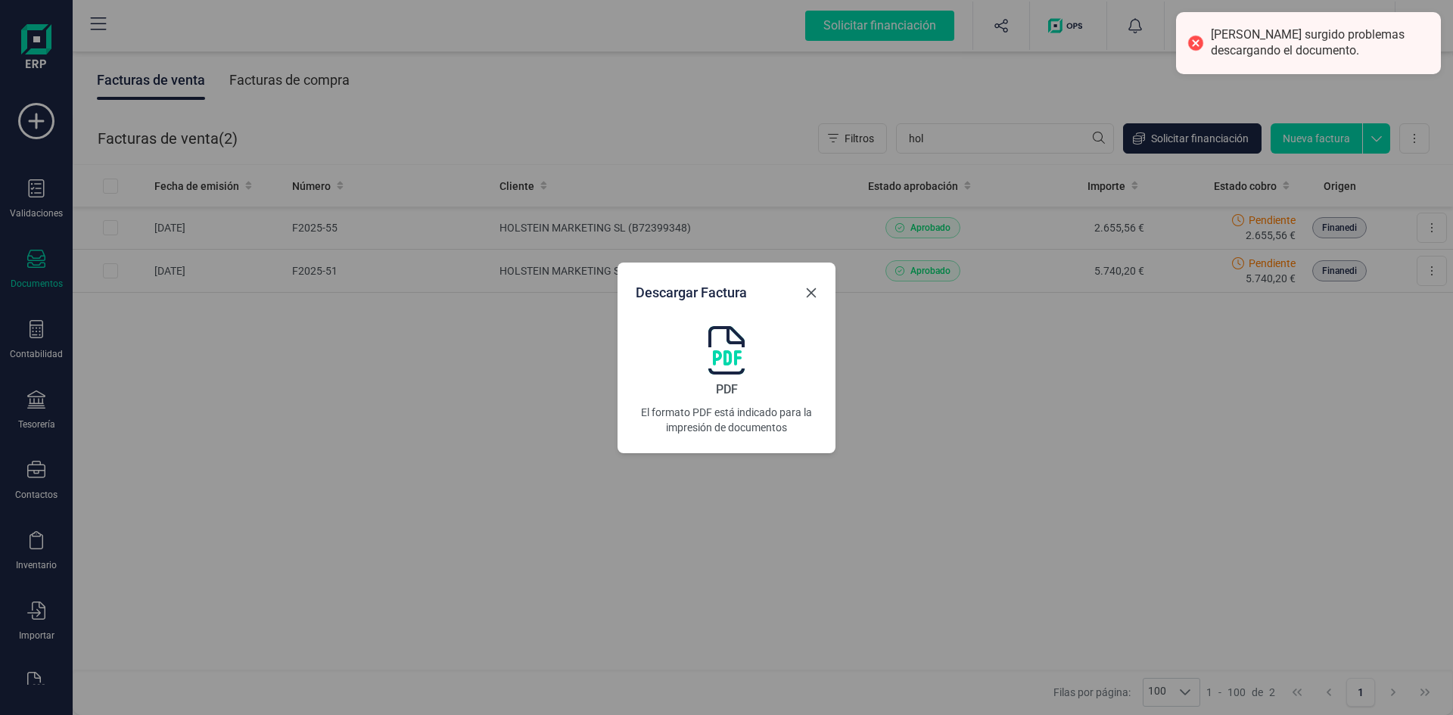
click at [814, 289] on icon "button" at bounding box center [812, 292] width 10 height 10
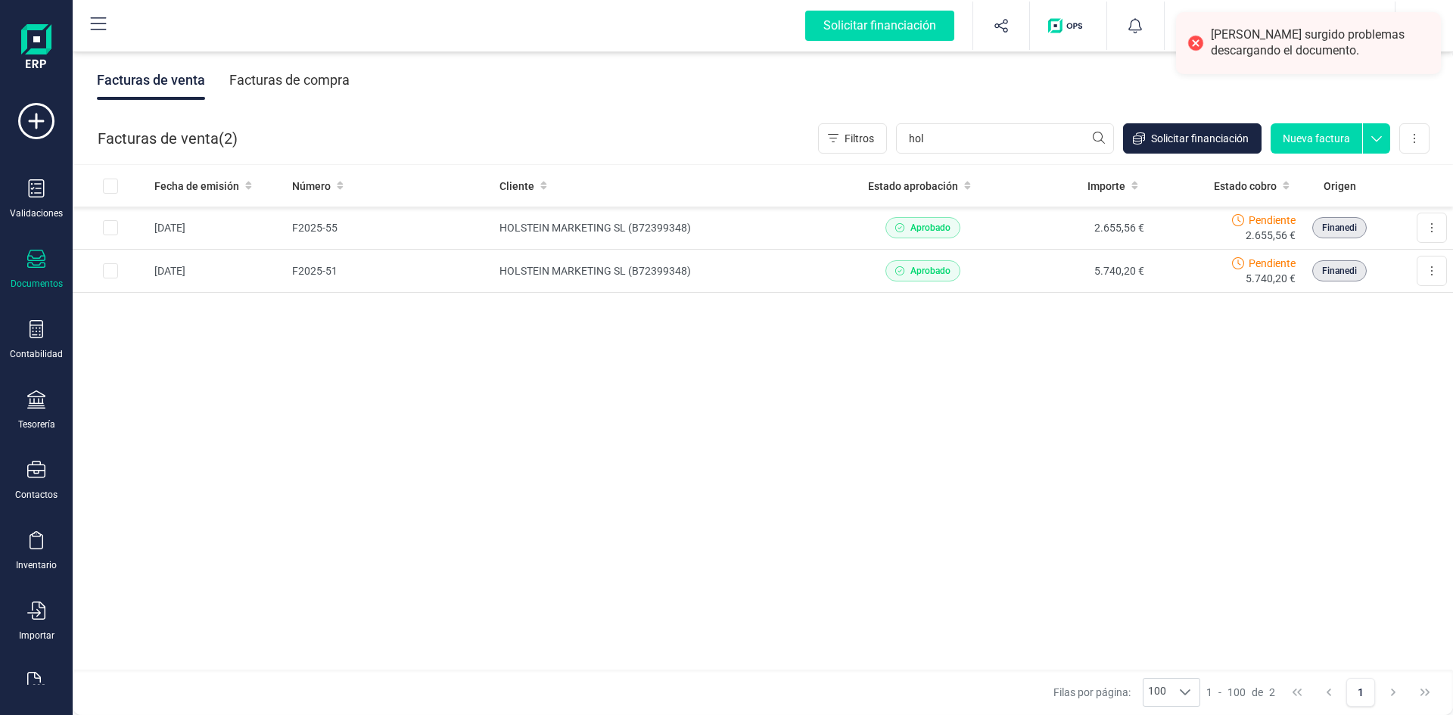
click at [794, 303] on button "button" at bounding box center [785, 311] width 17 height 17
click at [947, 146] on input "hol" at bounding box center [1005, 138] width 218 height 30
type input "h"
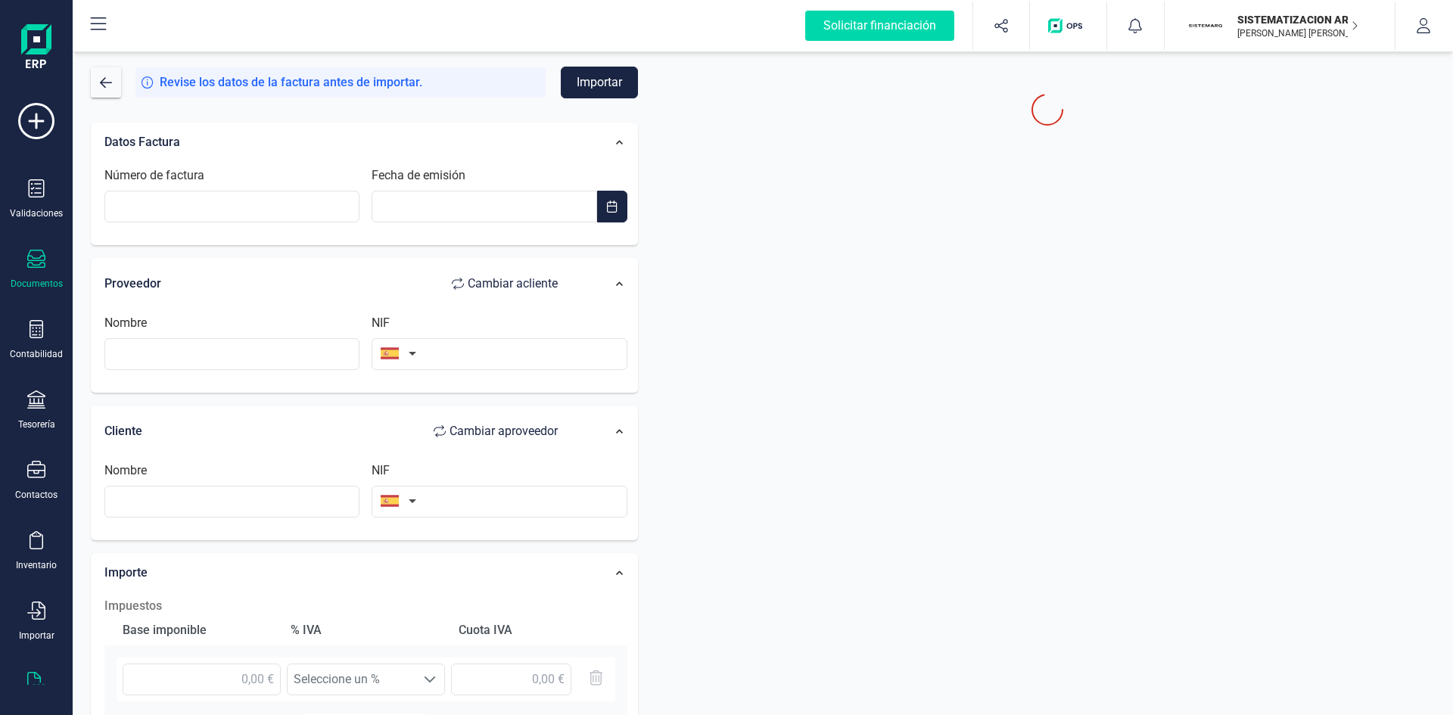
click at [15, 269] on div "Documentos" at bounding box center [36, 270] width 61 height 40
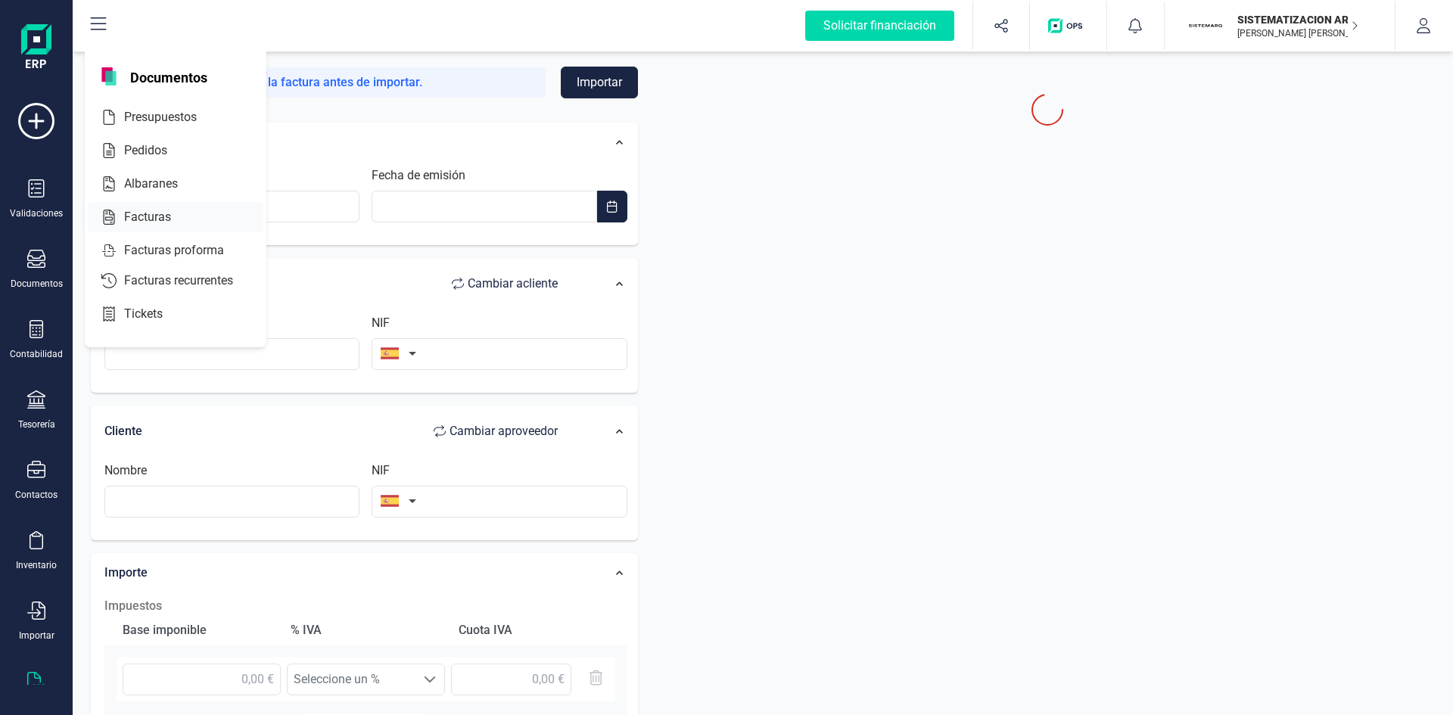
click at [176, 210] on div at bounding box center [184, 217] width 27 height 18
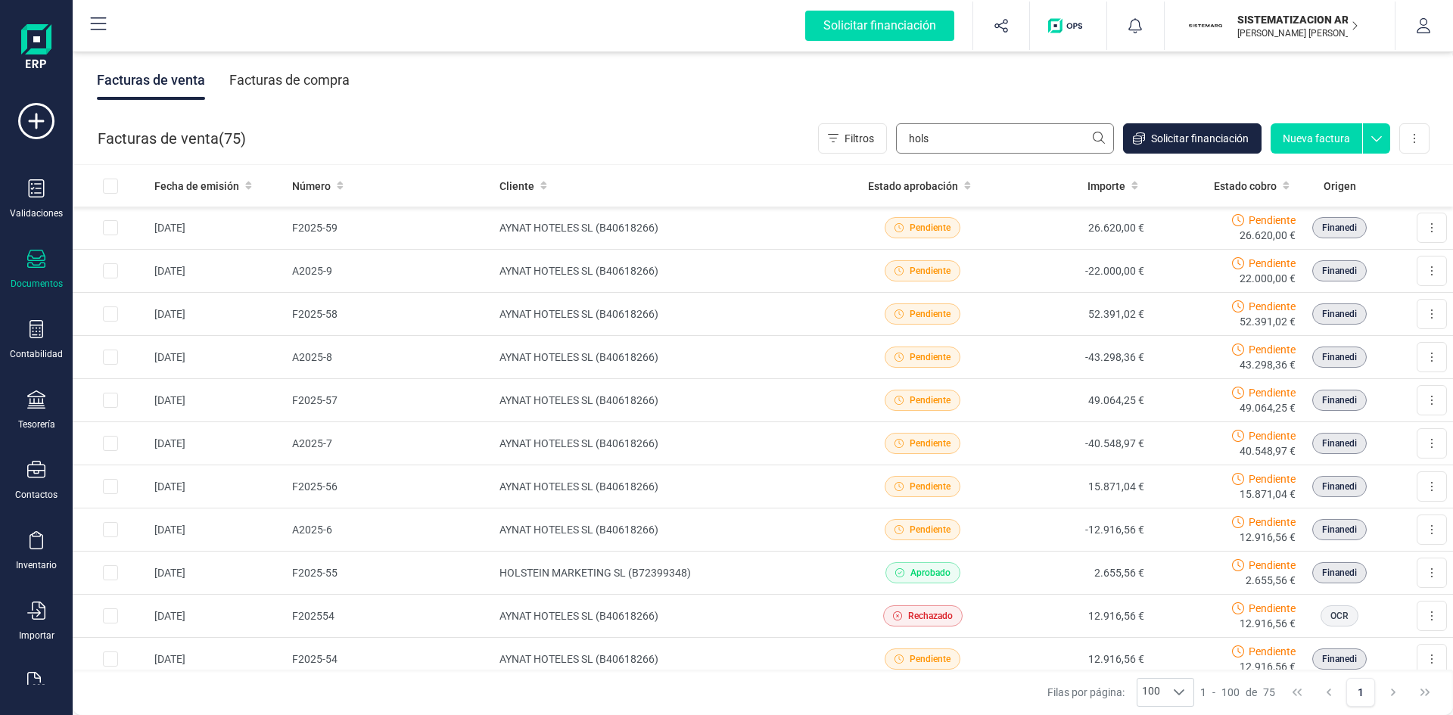
click at [1103, 133] on input "hols" at bounding box center [1005, 138] width 218 height 30
click at [946, 131] on input "hols" at bounding box center [1005, 138] width 218 height 30
click at [931, 136] on input "hols" at bounding box center [1005, 138] width 218 height 30
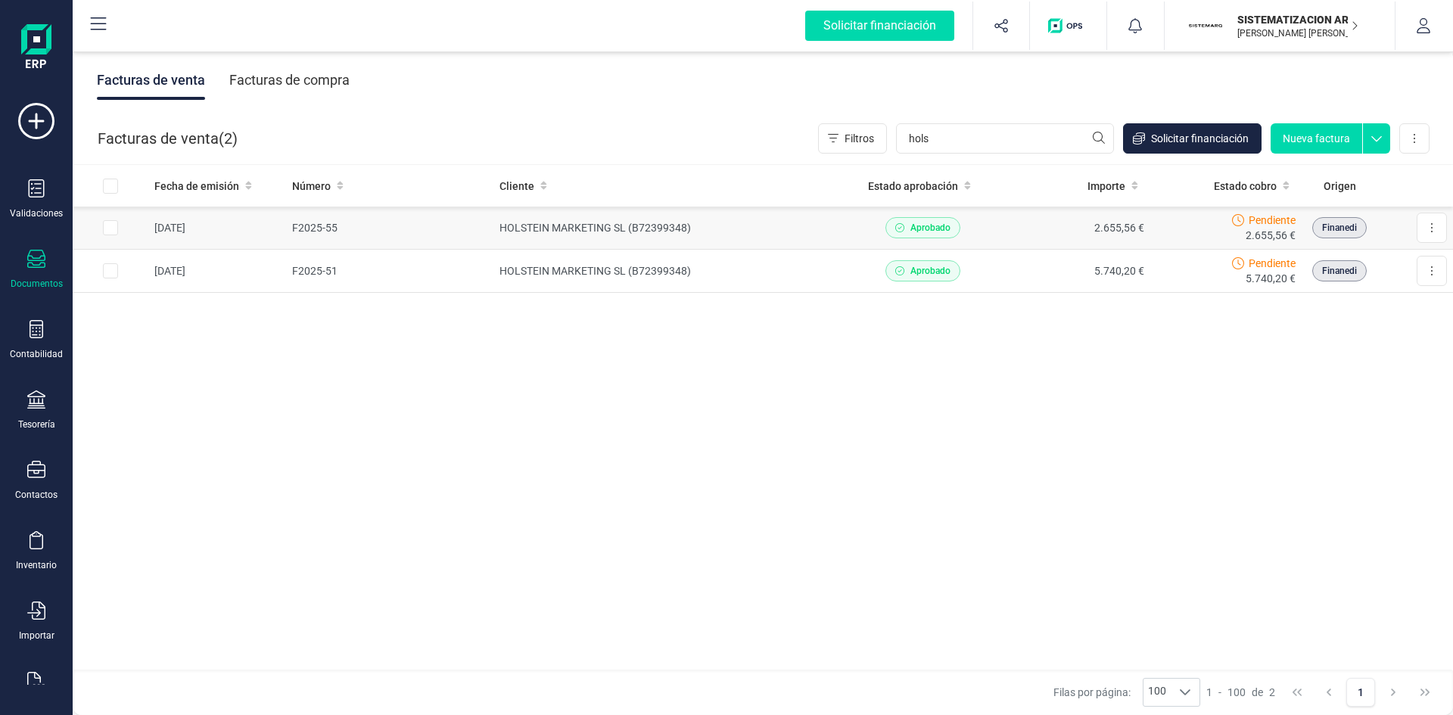
type input "hols"
click at [848, 227] on td "Aprobado" at bounding box center [923, 228] width 152 height 43
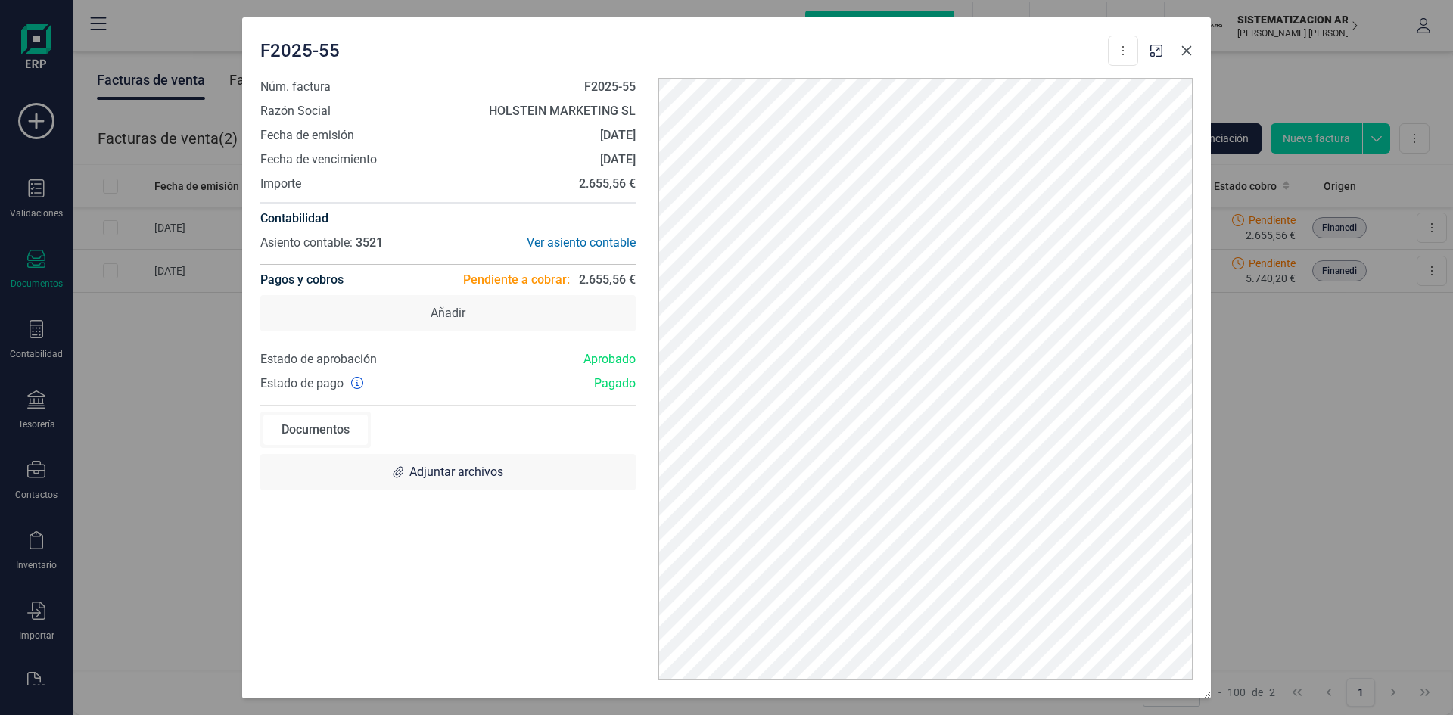
click at [1185, 48] on icon "button" at bounding box center [1186, 51] width 12 height 12
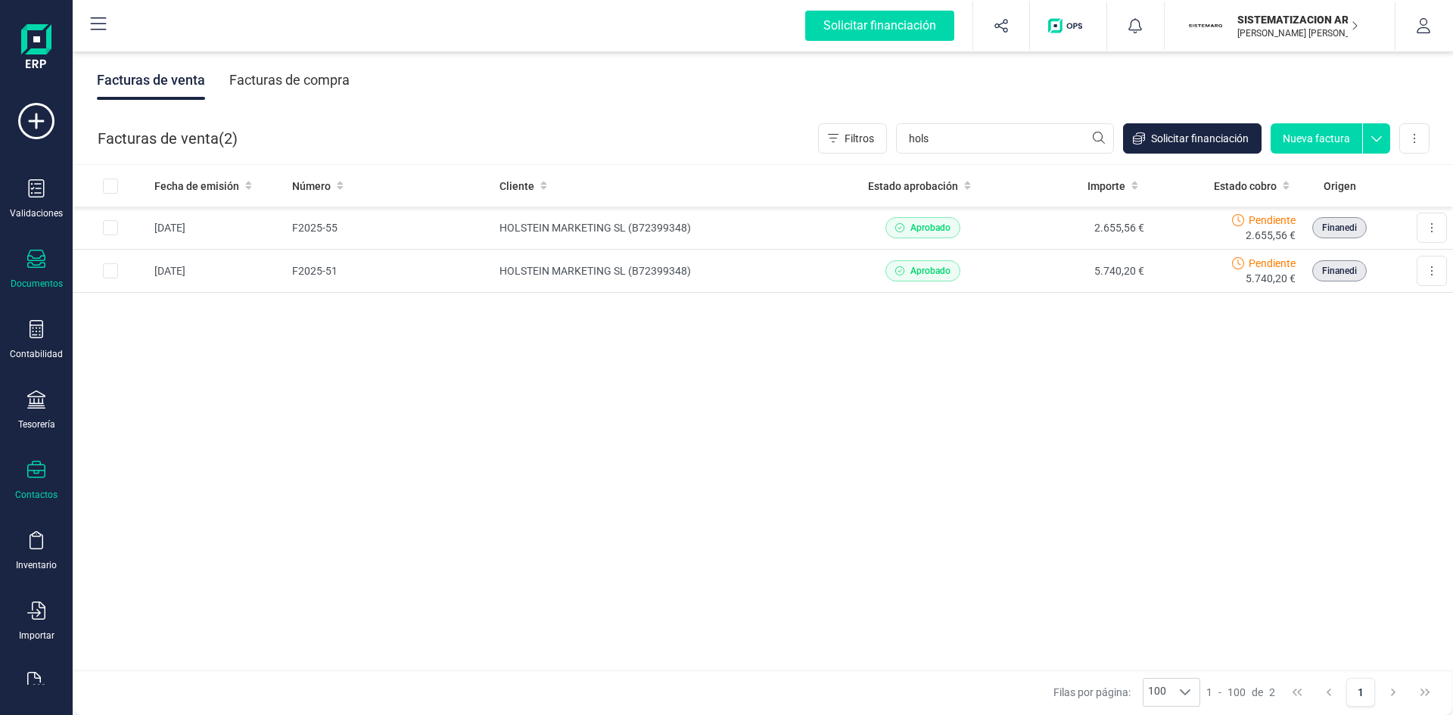
scroll to position [39, 0]
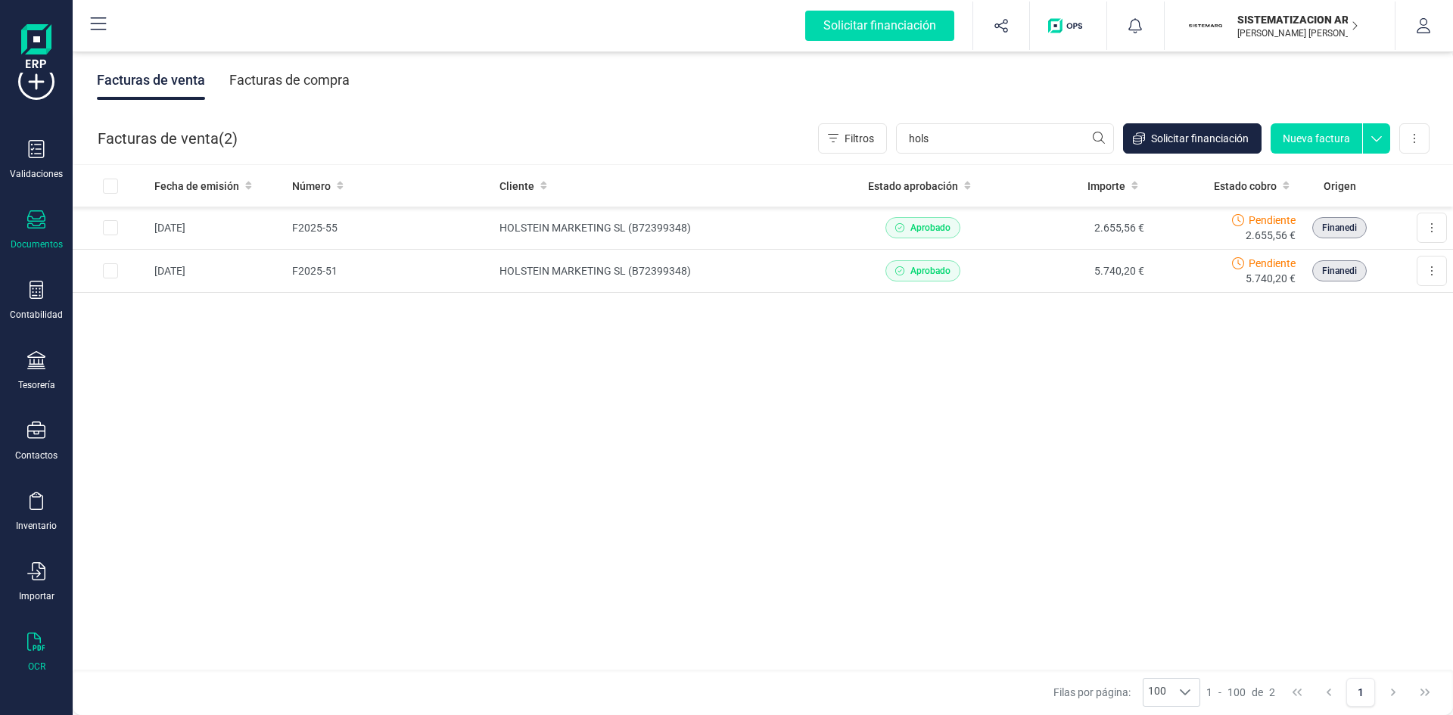
click at [46, 647] on div "OCR" at bounding box center [36, 652] width 61 height 40
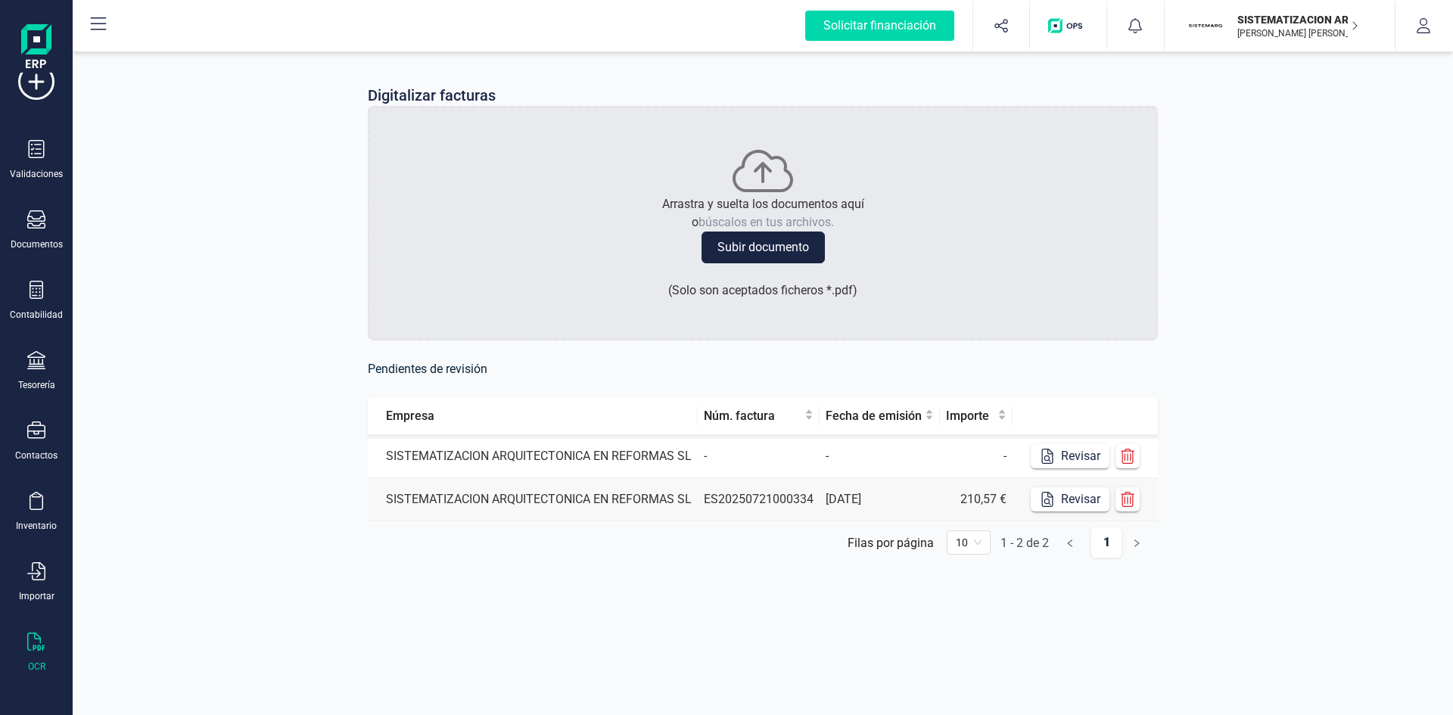
click at [631, 462] on td "SISTEMATIZACION ARQUITECTONICA EN REFORMAS SL" at bounding box center [533, 456] width 330 height 43
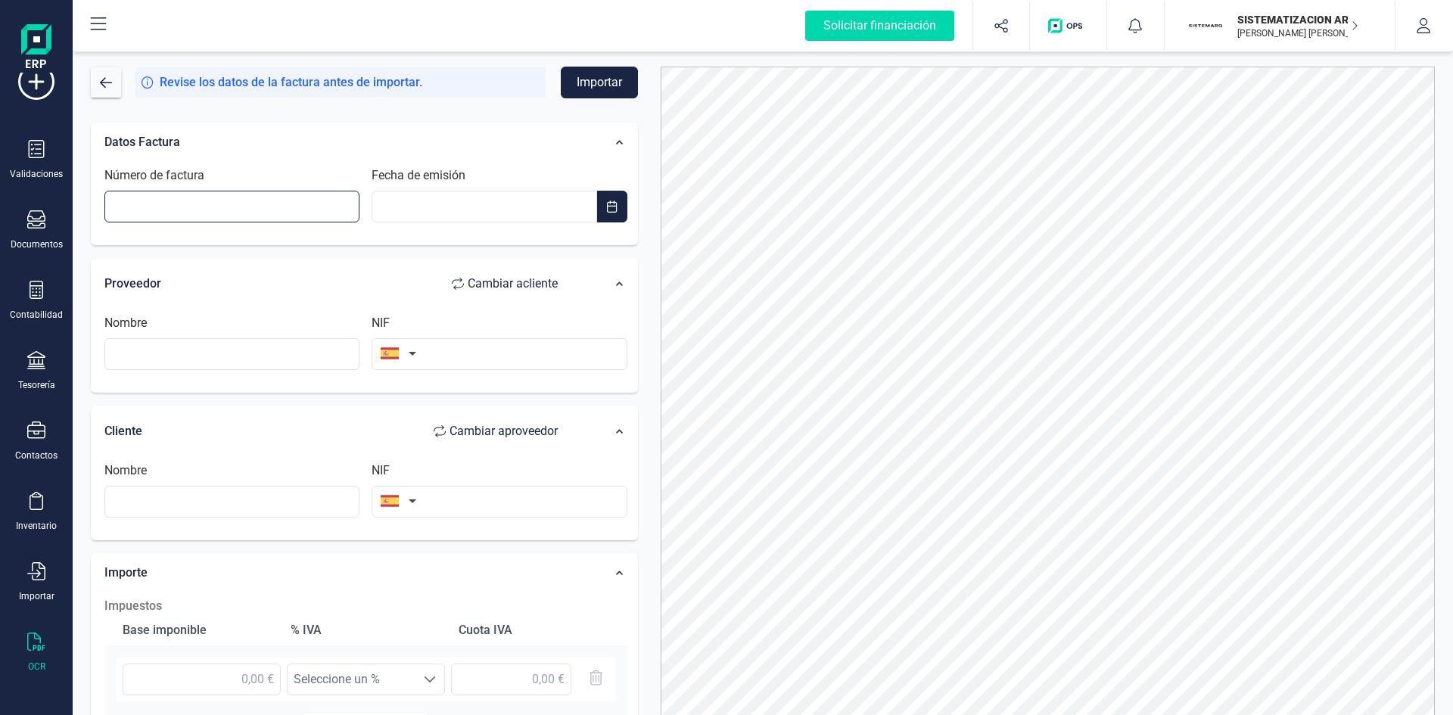
click at [275, 191] on input "Número de factura" at bounding box center [231, 207] width 255 height 32
click at [269, 205] on input "Número de factura" at bounding box center [231, 207] width 255 height 32
type input "VFA"
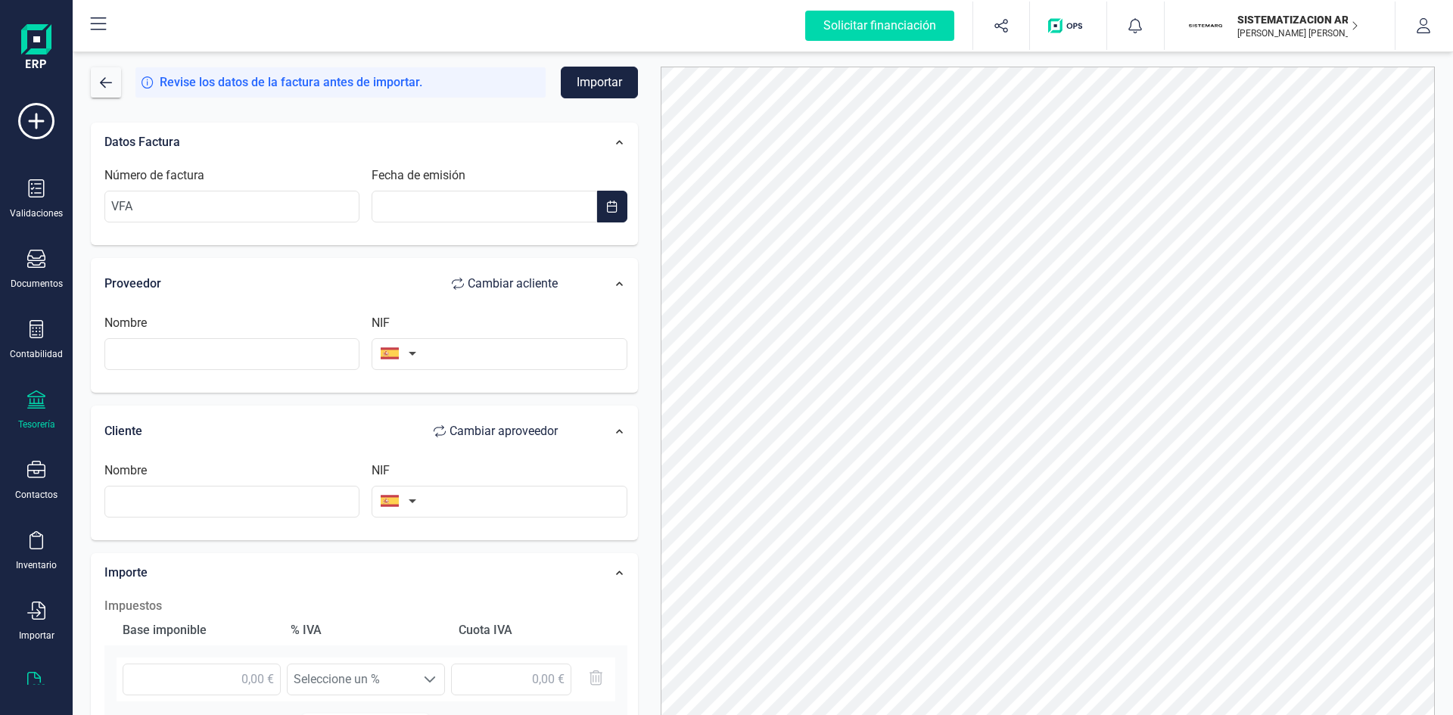
click at [35, 404] on icon at bounding box center [36, 399] width 18 height 18
click at [39, 403] on icon at bounding box center [36, 399] width 18 height 18
click at [26, 402] on div "Tesorería" at bounding box center [36, 410] width 61 height 40
drag, startPoint x: 427, startPoint y: 132, endPoint x: 188, endPoint y: 211, distance: 252.6
click at [188, 211] on input "VFA" at bounding box center [231, 207] width 255 height 32
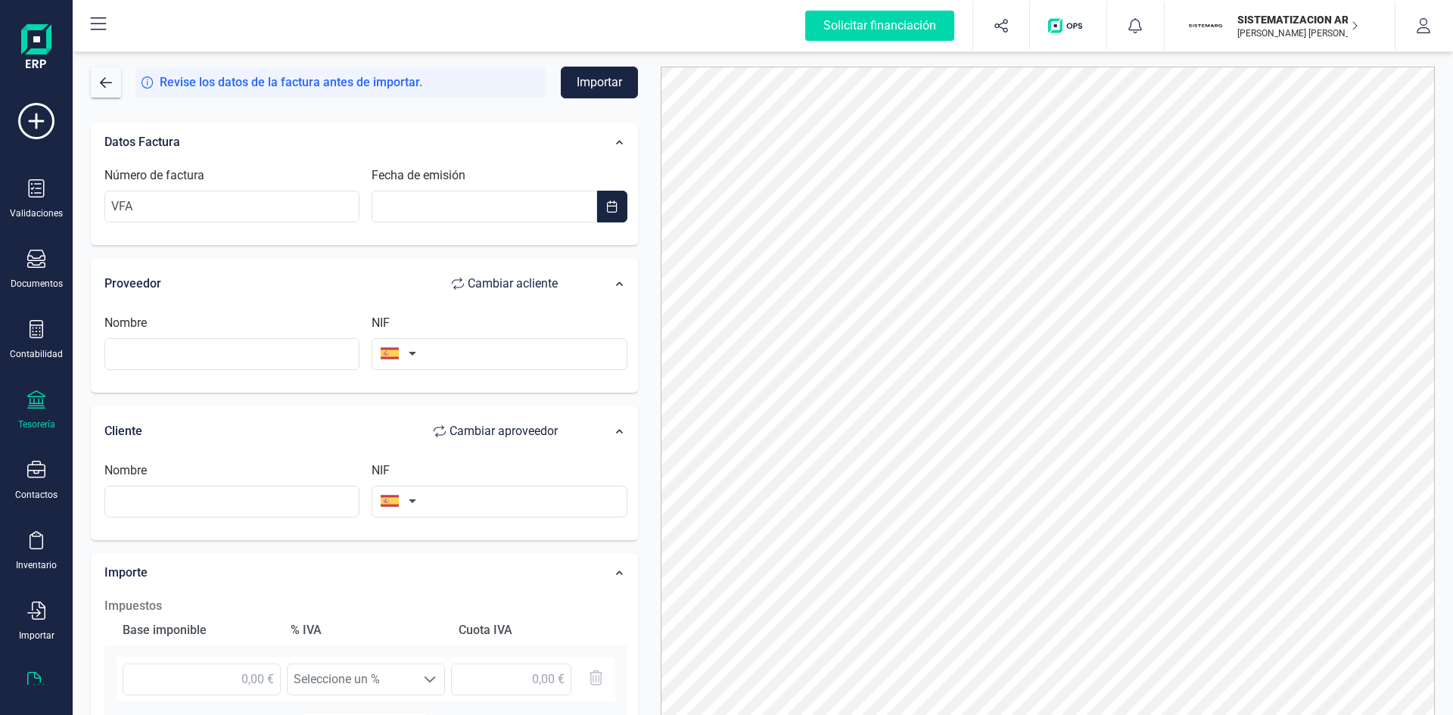
click at [40, 406] on icon at bounding box center [36, 399] width 18 height 18
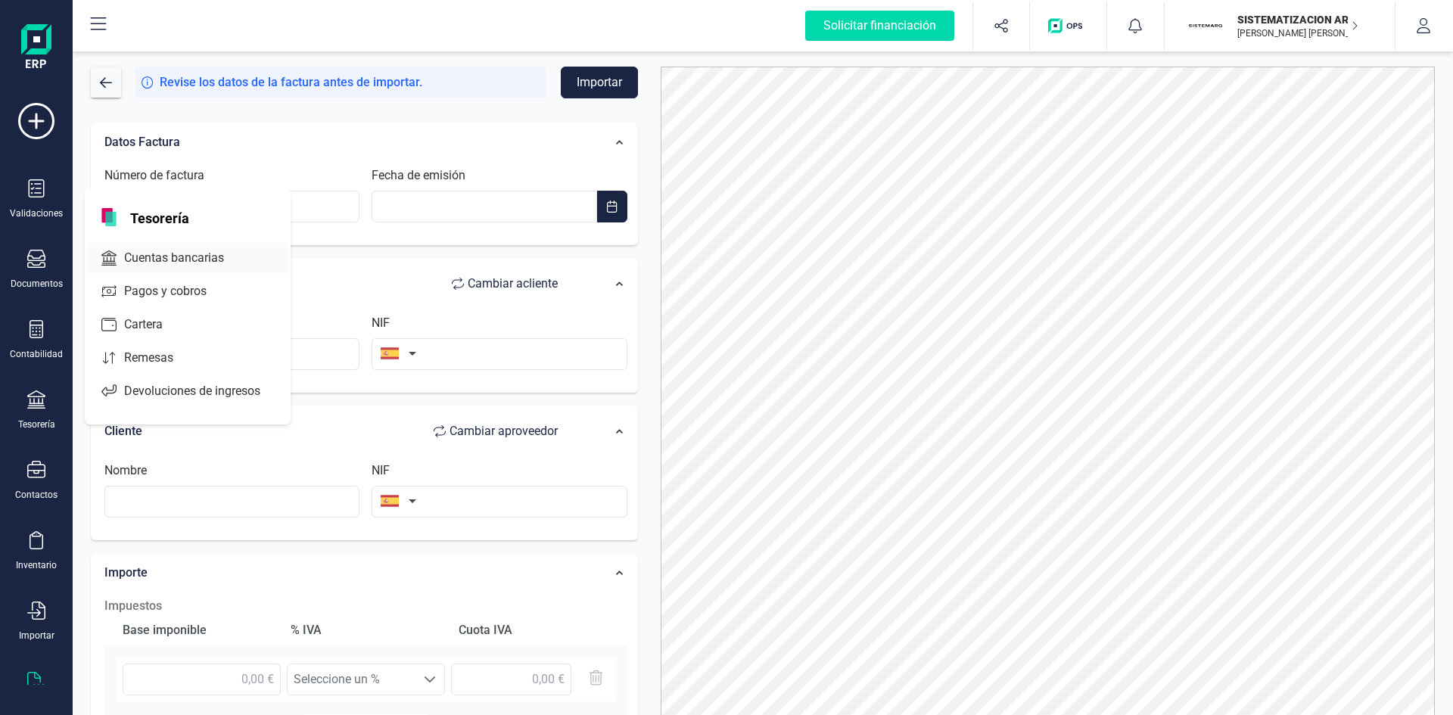
click at [181, 258] on span "Cuentas bancarias" at bounding box center [184, 258] width 133 height 18
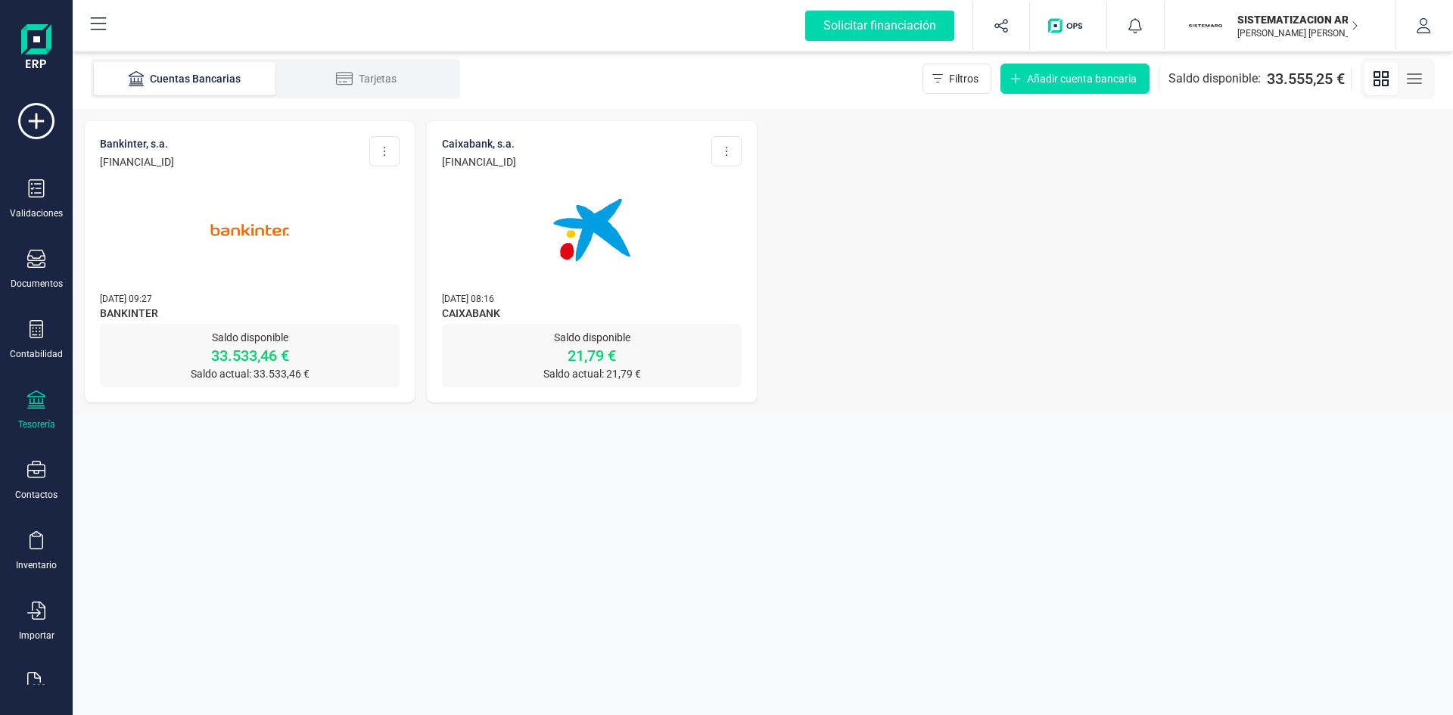
click at [334, 211] on div at bounding box center [250, 220] width 300 height 103
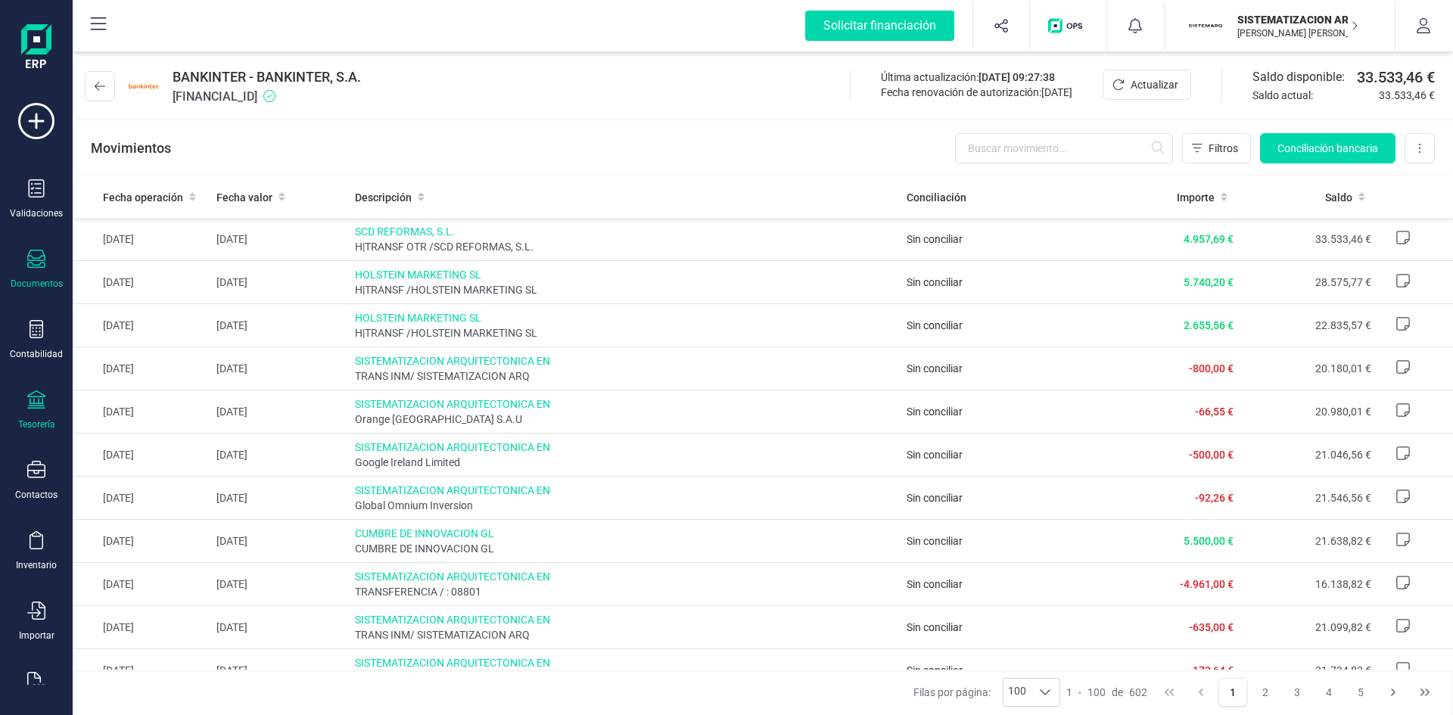
click at [33, 274] on div "Documentos" at bounding box center [36, 270] width 61 height 40
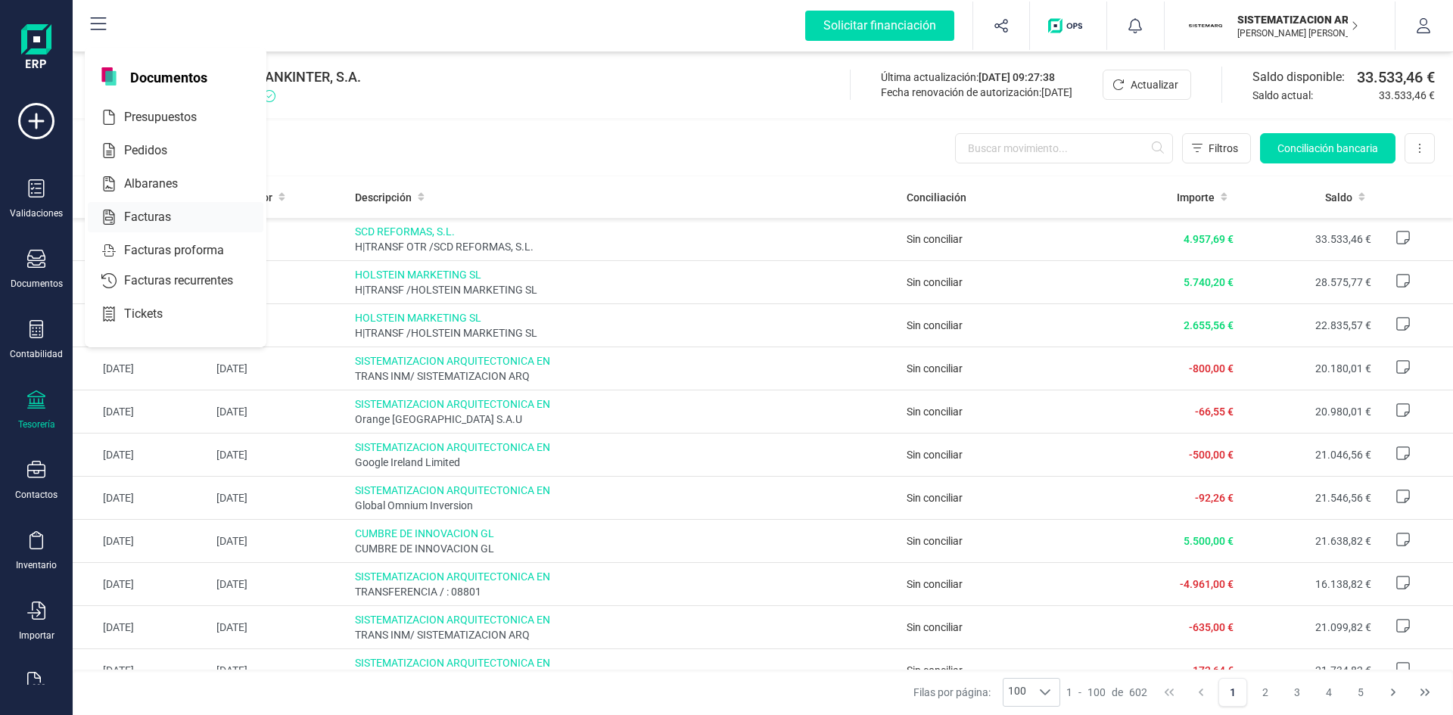
click at [160, 216] on span "Facturas" at bounding box center [158, 217] width 80 height 18
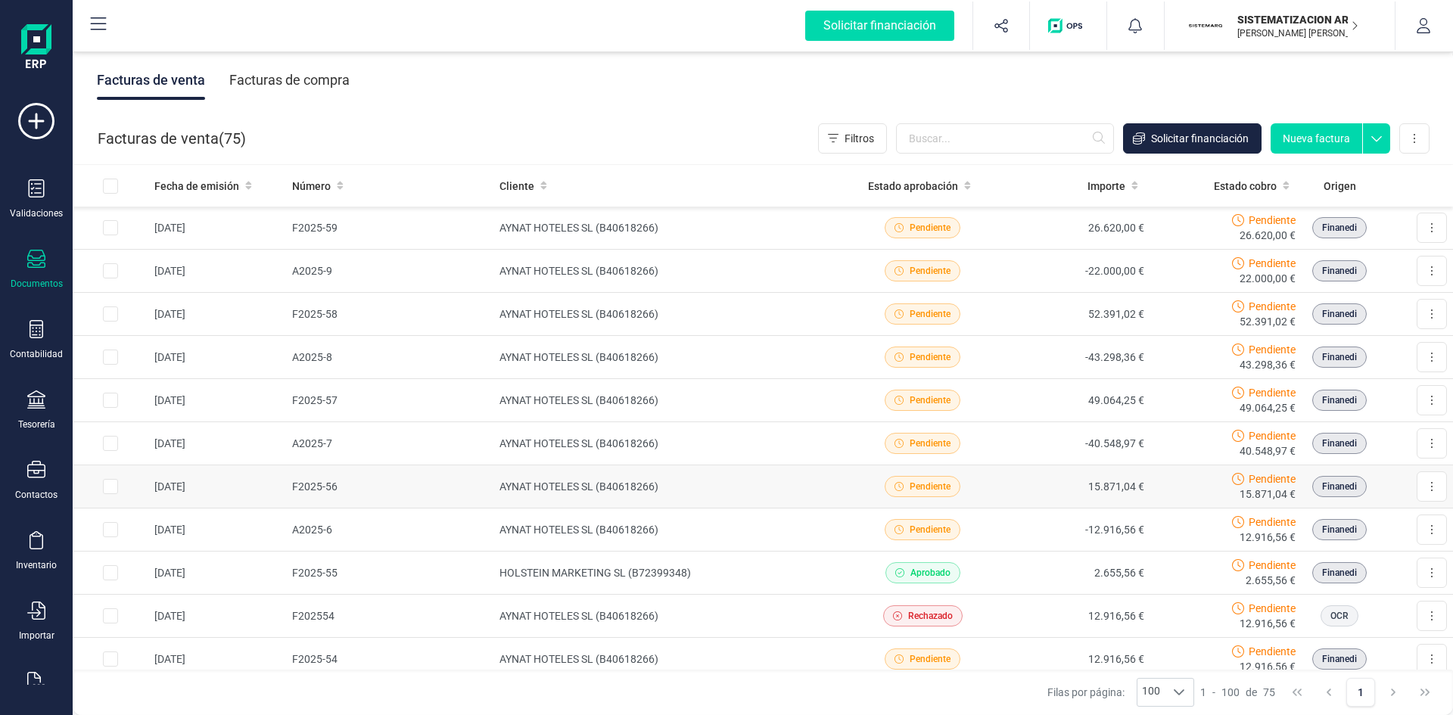
click at [1053, 477] on td "15.871,04 €" at bounding box center [1074, 486] width 152 height 43
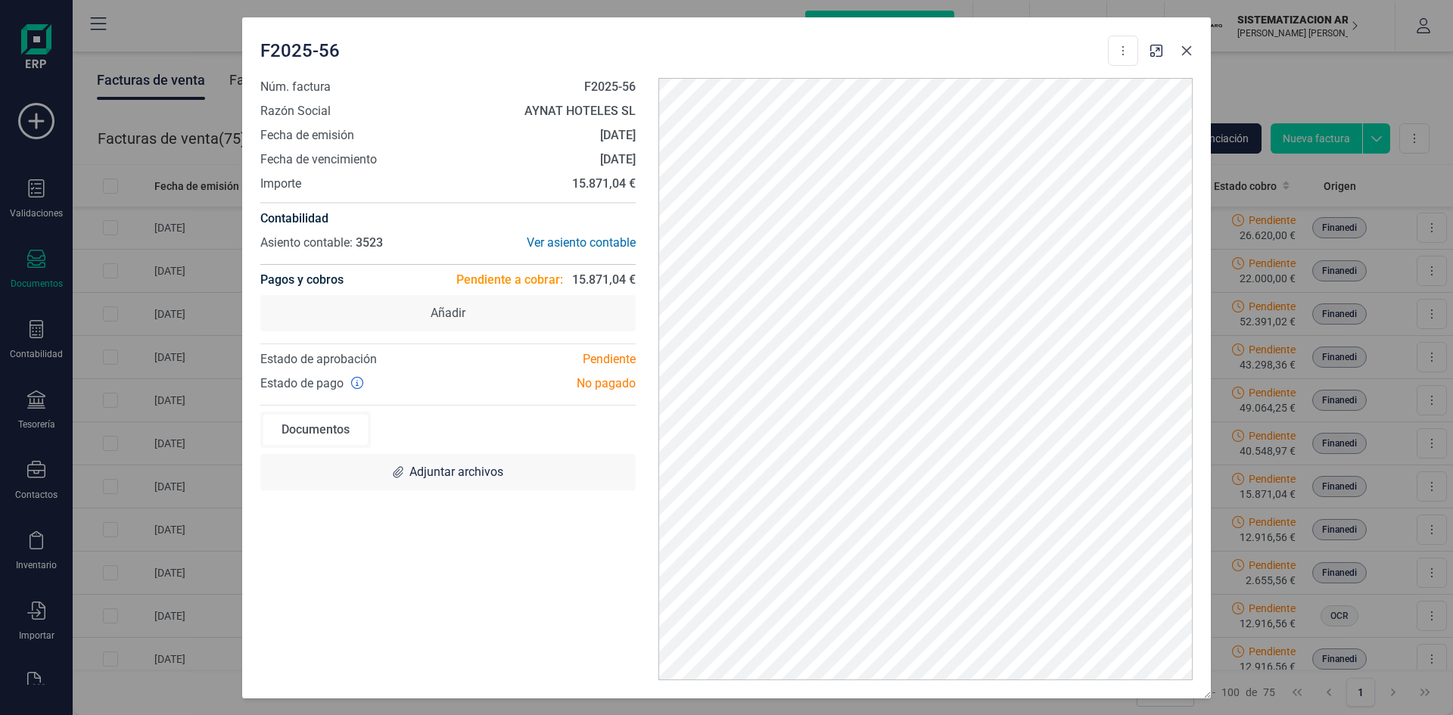
drag, startPoint x: 1195, startPoint y: 51, endPoint x: 1450, endPoint y: 236, distance: 315.8
click at [1195, 51] on button "button" at bounding box center [1186, 51] width 24 height 24
click at [1186, 53] on icon "button" at bounding box center [1186, 51] width 12 height 12
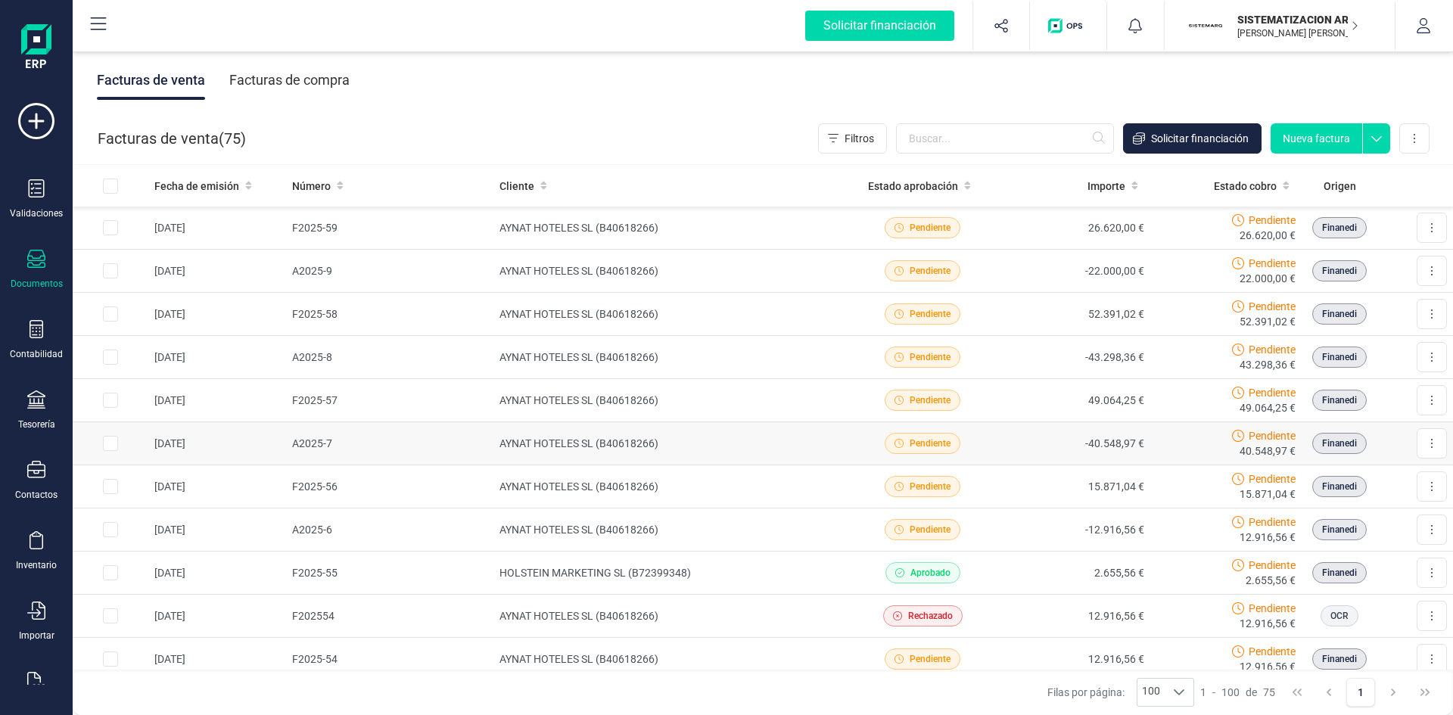
click at [1017, 434] on td "-40.548,97 €" at bounding box center [1074, 443] width 152 height 43
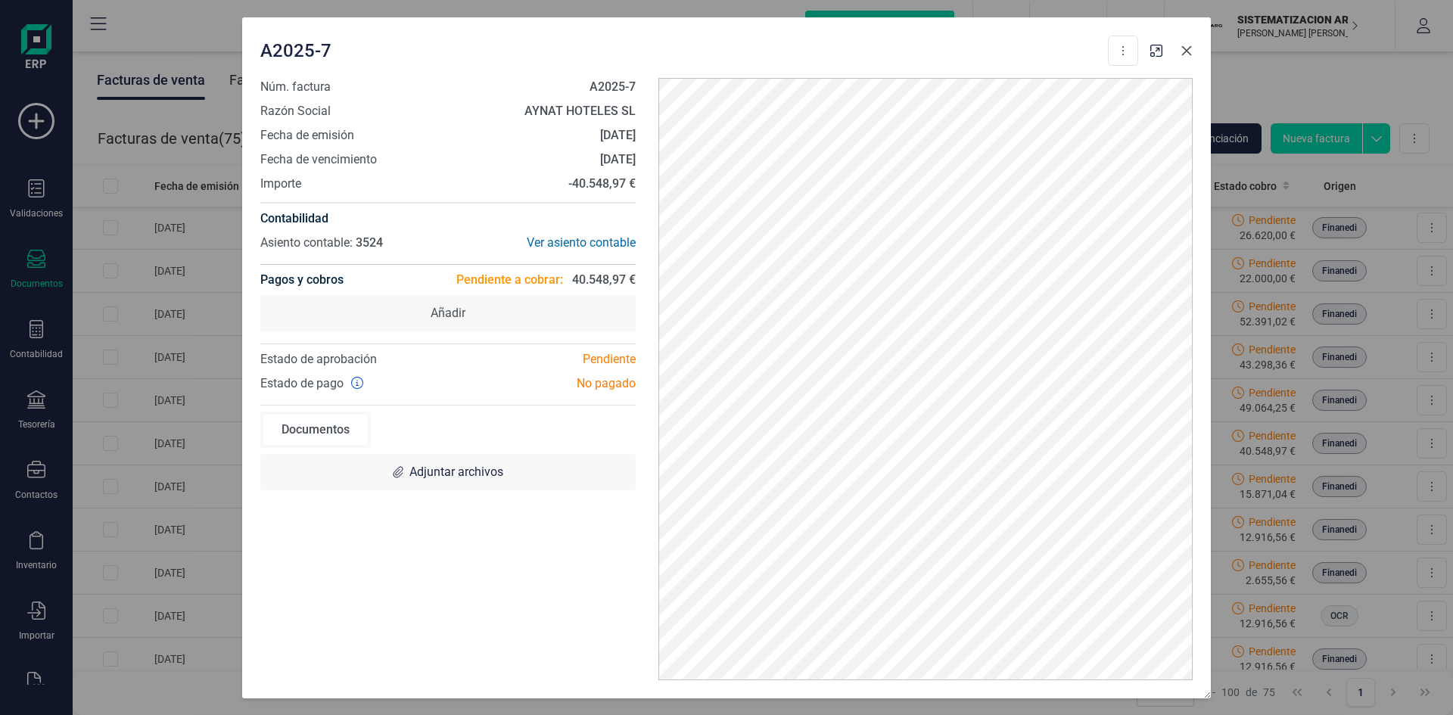
click at [1191, 55] on icon "button" at bounding box center [1186, 51] width 12 height 12
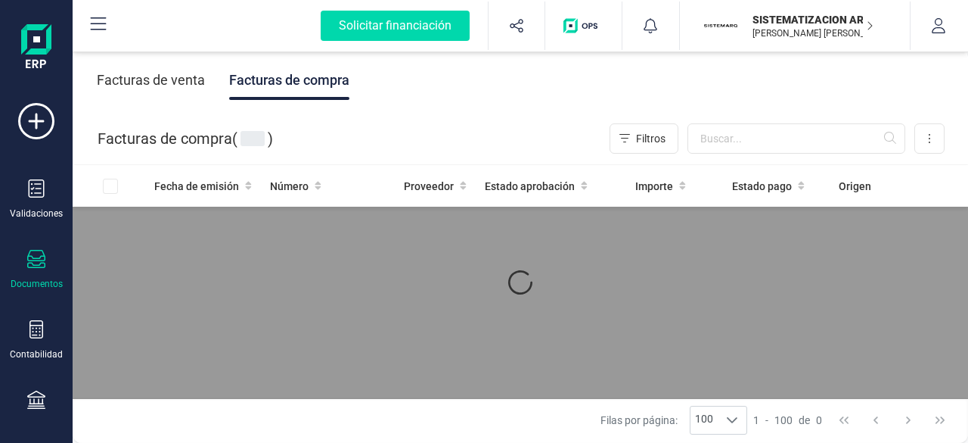
click at [172, 86] on div "Facturas de venta" at bounding box center [151, 80] width 108 height 39
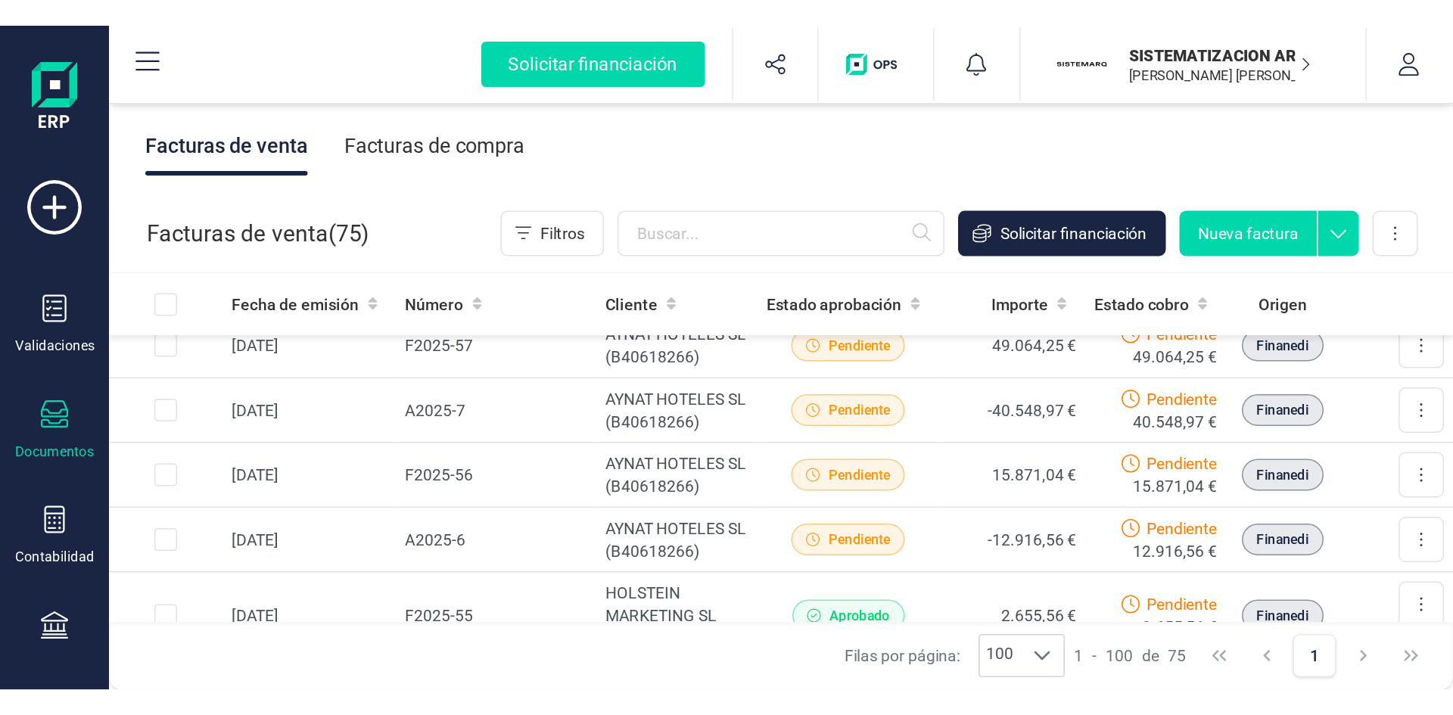
scroll to position [188, 0]
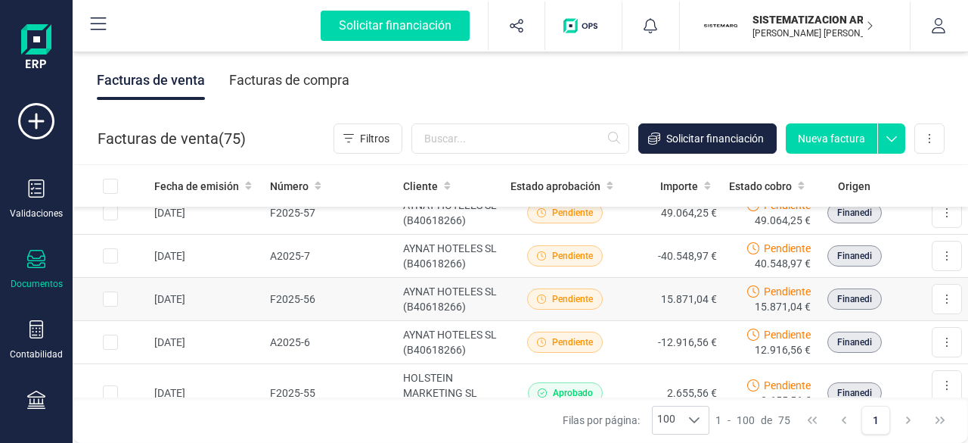
click at [352, 297] on td "F2025-56" at bounding box center [331, 299] width 134 height 43
